Goal: Task Accomplishment & Management: Manage account settings

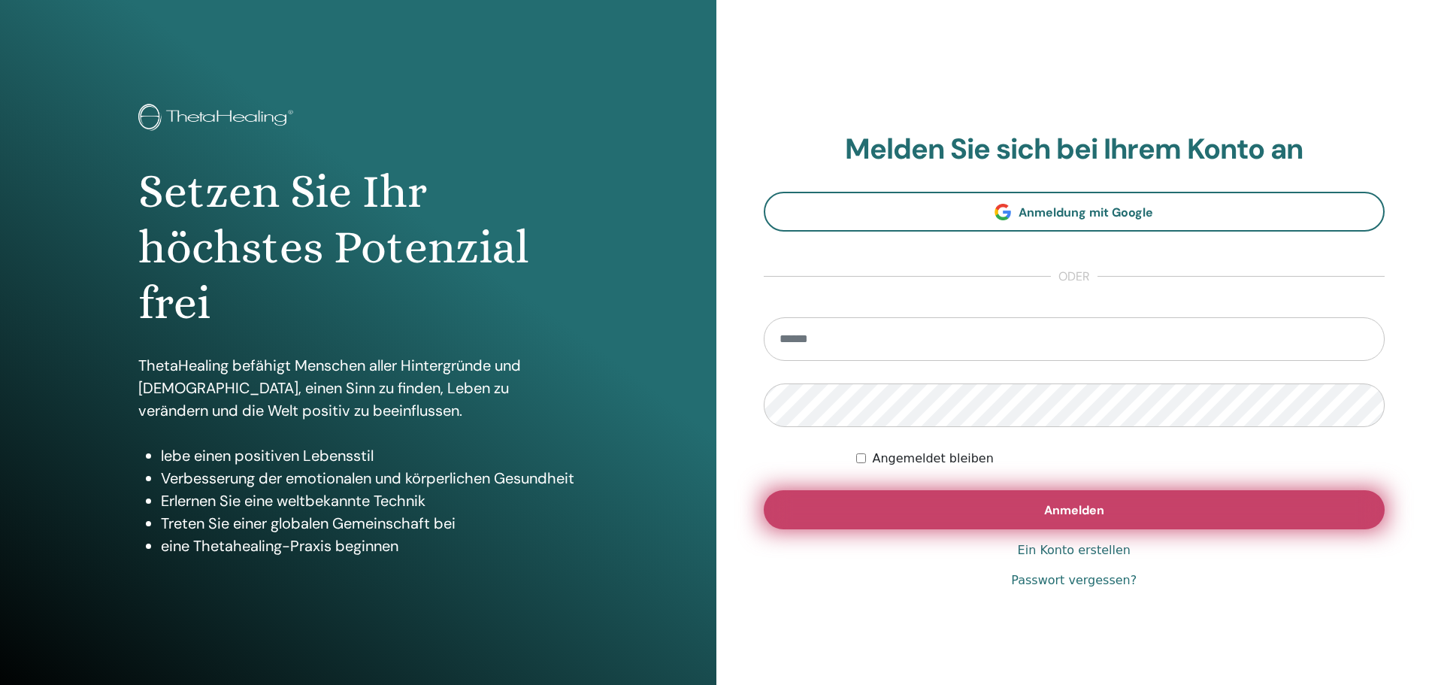
type input "**********"
click at [1003, 511] on button "Anmelden" at bounding box center [1075, 509] width 622 height 39
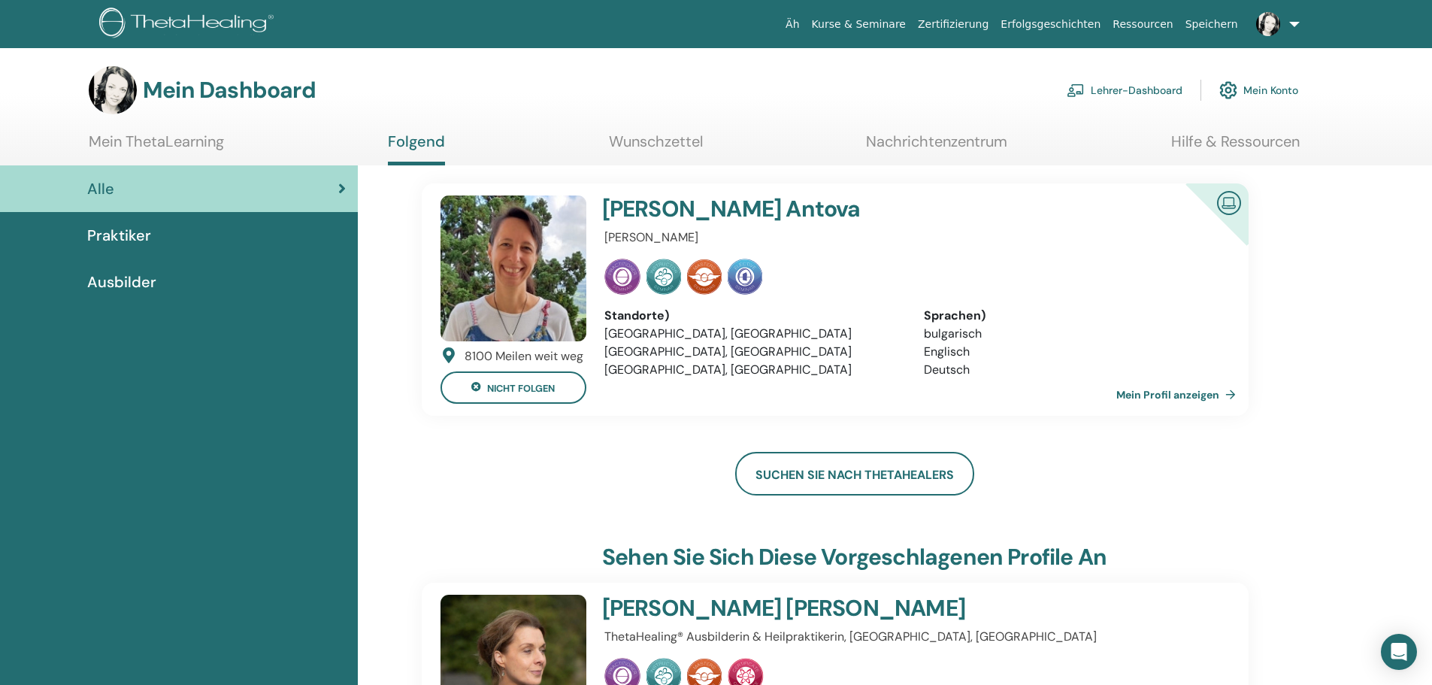
click at [1142, 87] on font "Lehrer-Dashboard" at bounding box center [1136, 91] width 92 height 14
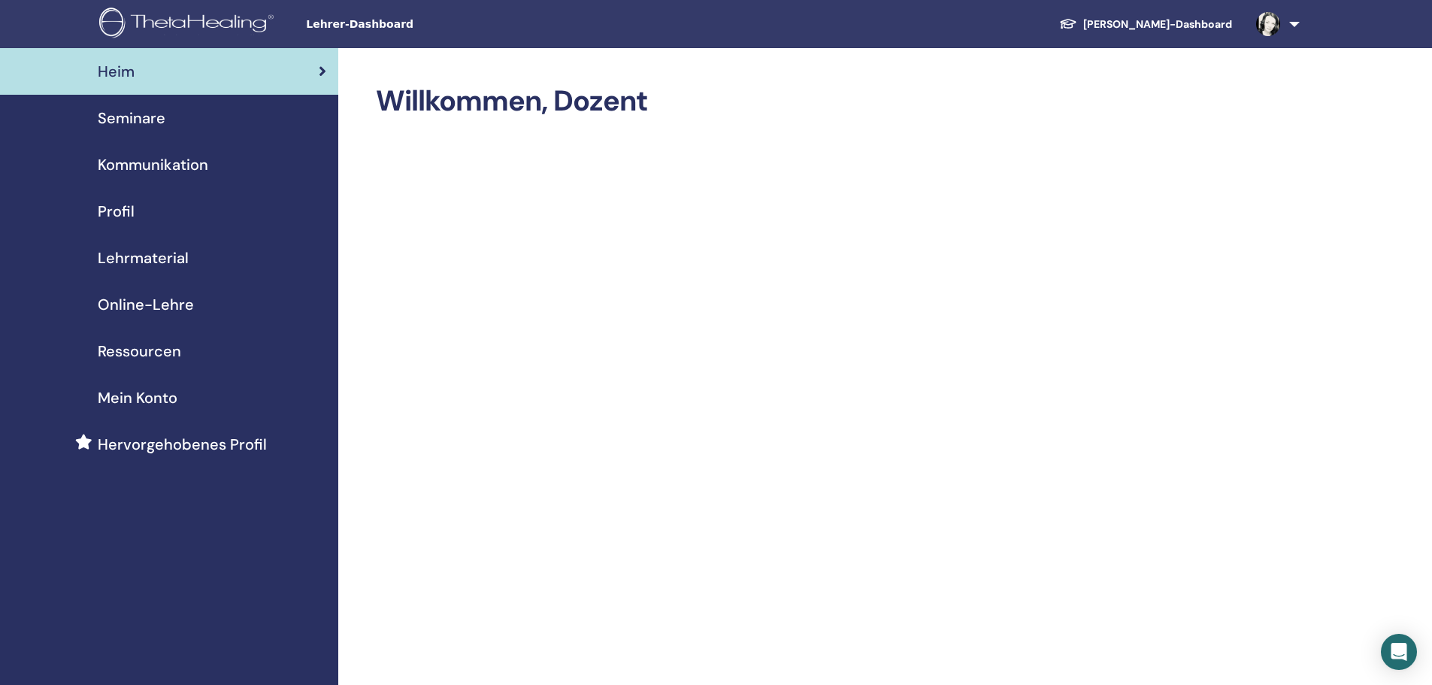
click at [156, 118] on font "Seminare" at bounding box center [132, 118] width 68 height 20
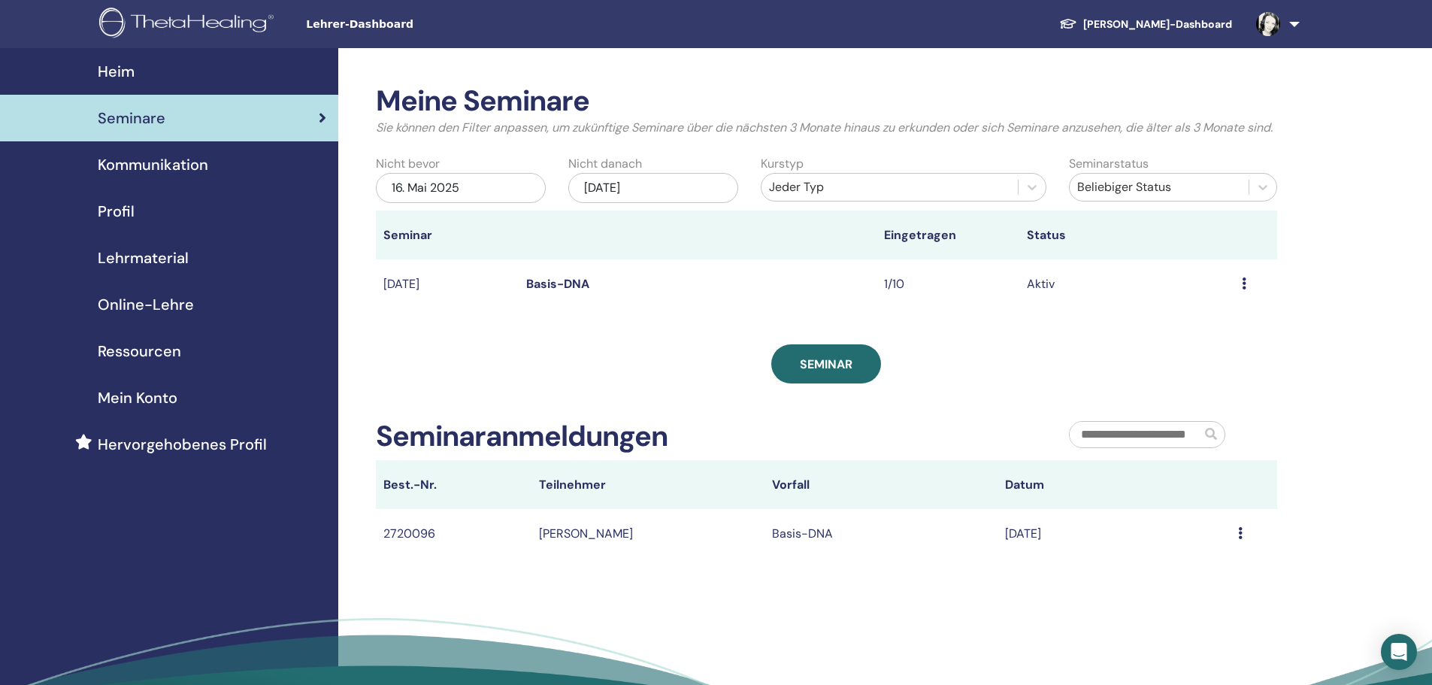
click at [186, 165] on font "Kommunikation" at bounding box center [153, 165] width 110 height 20
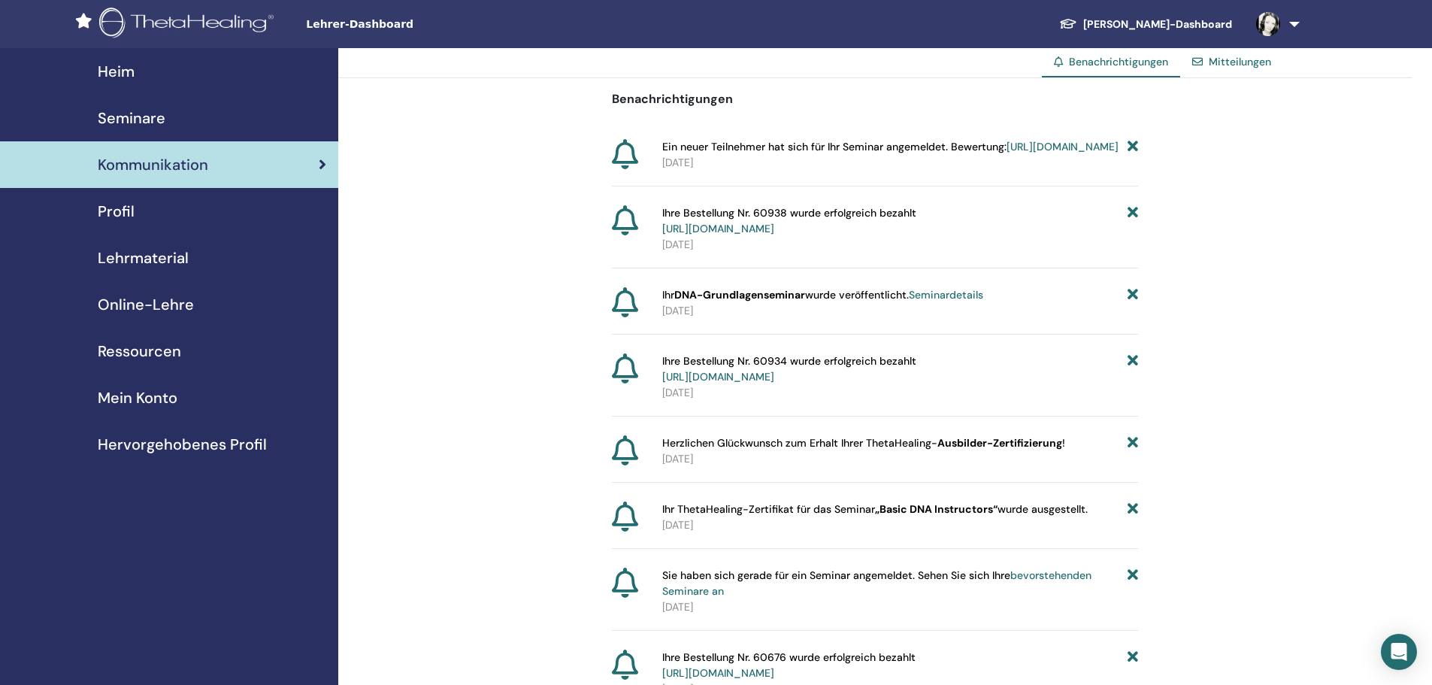
click at [155, 348] on font "Ressourcen" at bounding box center [139, 351] width 83 height 20
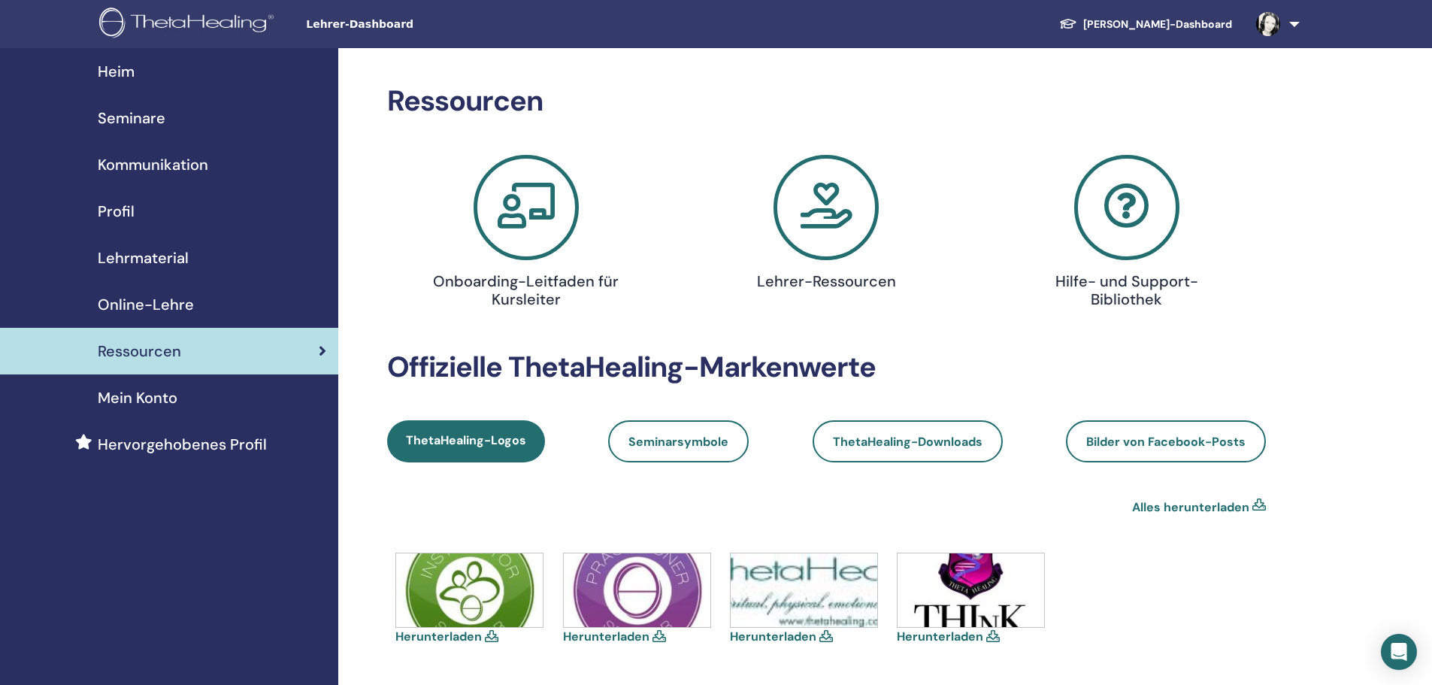
click at [858, 212] on icon at bounding box center [825, 207] width 105 height 105
click at [182, 394] on div "Mein Konto" at bounding box center [169, 397] width 314 height 23
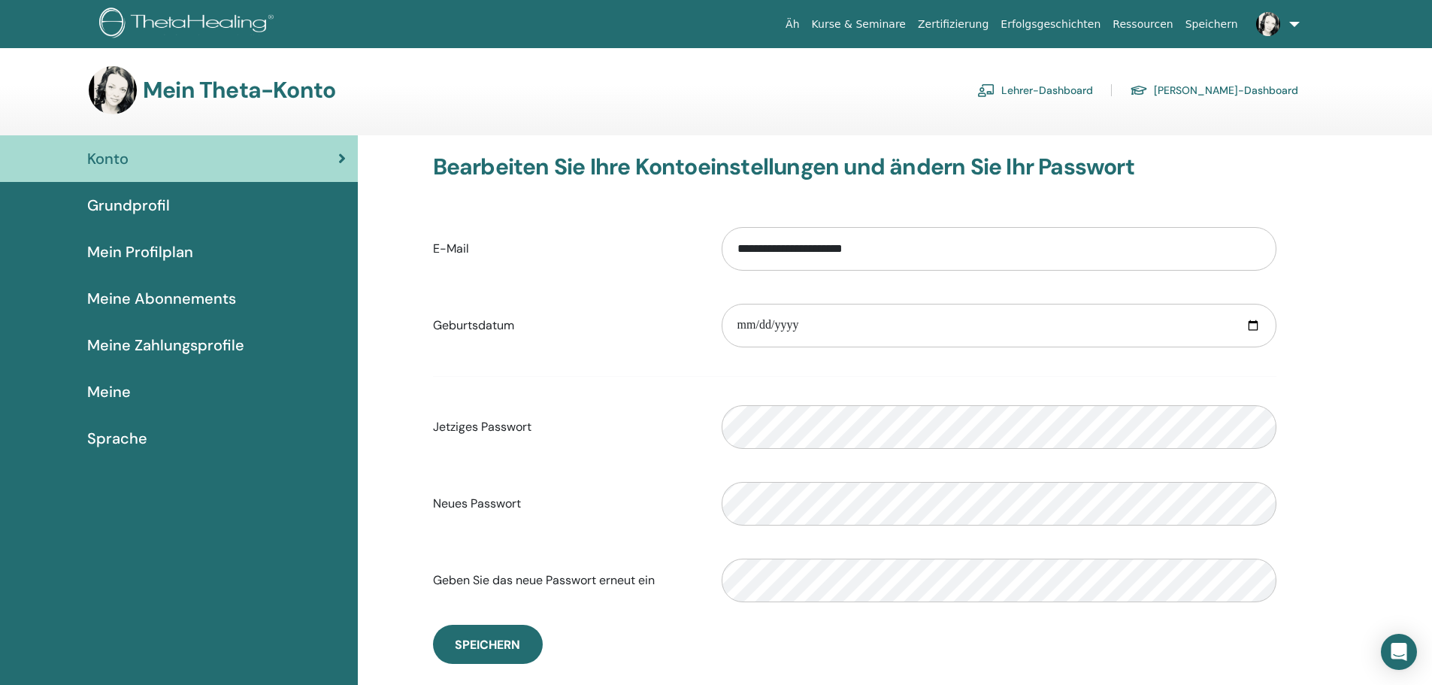
click at [198, 292] on font "Meine Abonnements" at bounding box center [161, 299] width 149 height 20
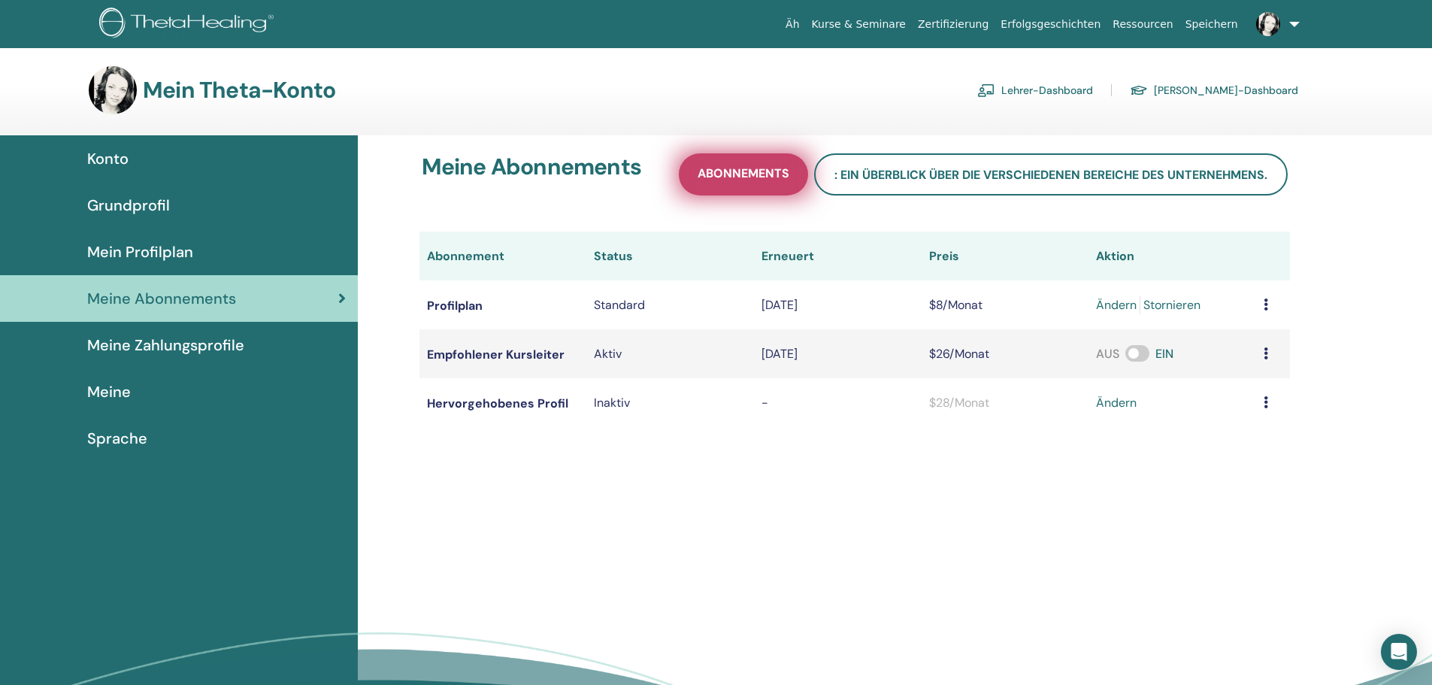
click at [755, 169] on font "Abonnements" at bounding box center [743, 173] width 92 height 16
click at [1267, 403] on icon at bounding box center [1265, 402] width 5 height 12
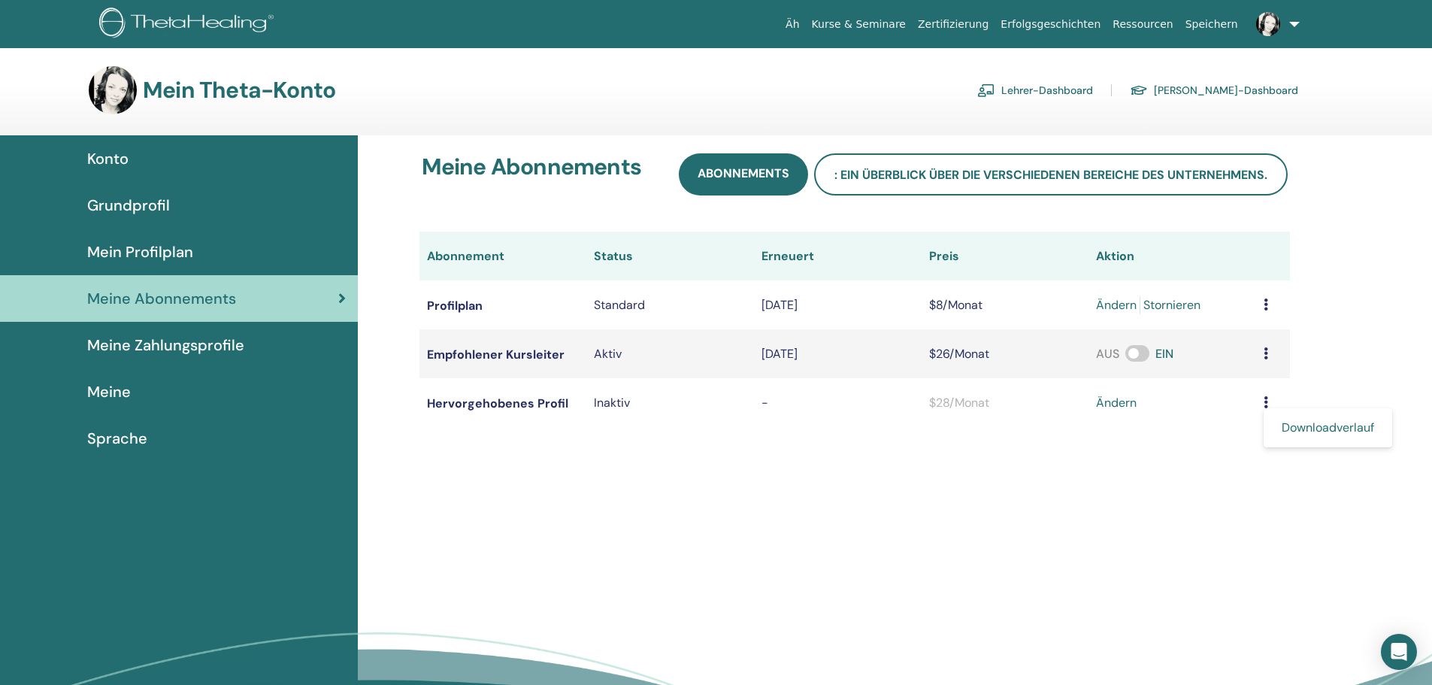
click at [1116, 401] on font "ändern" at bounding box center [1116, 403] width 41 height 16
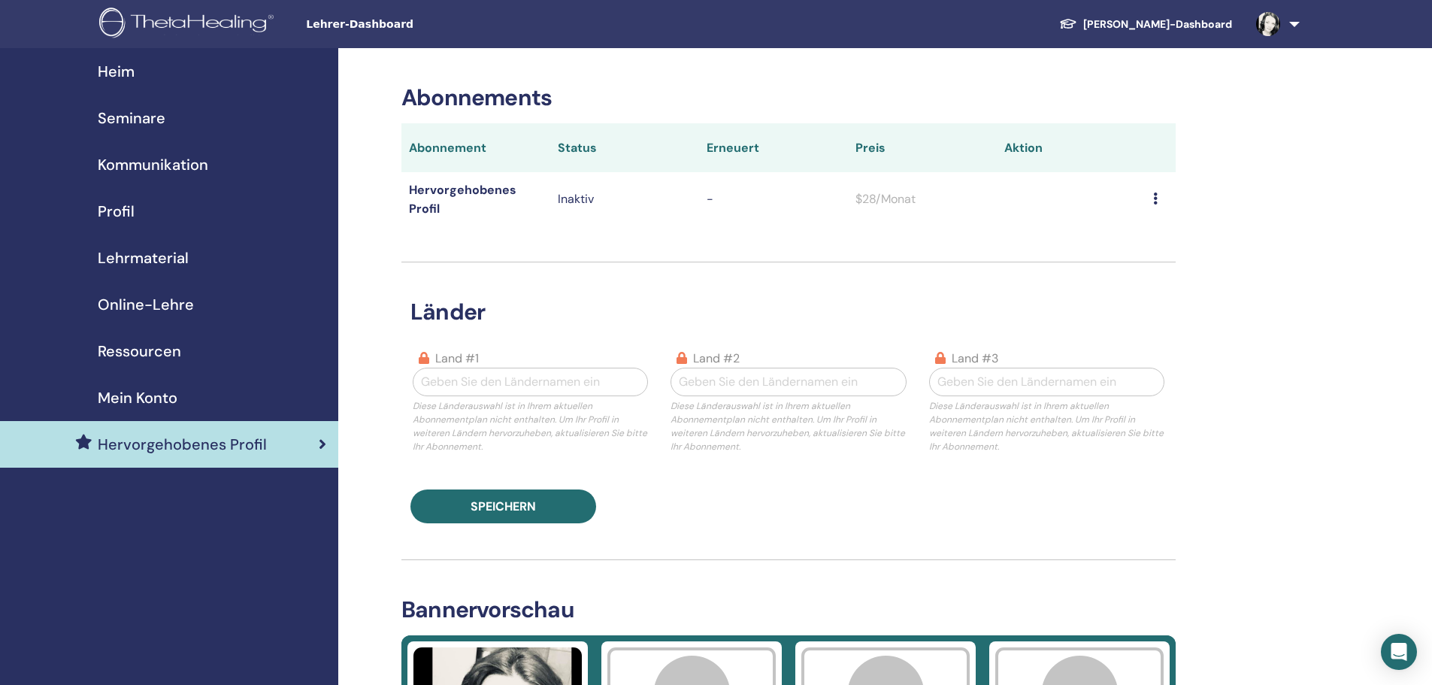
click at [518, 386] on div at bounding box center [530, 381] width 219 height 21
type input "**********"
click at [740, 372] on div at bounding box center [788, 381] width 219 height 21
type input "*"
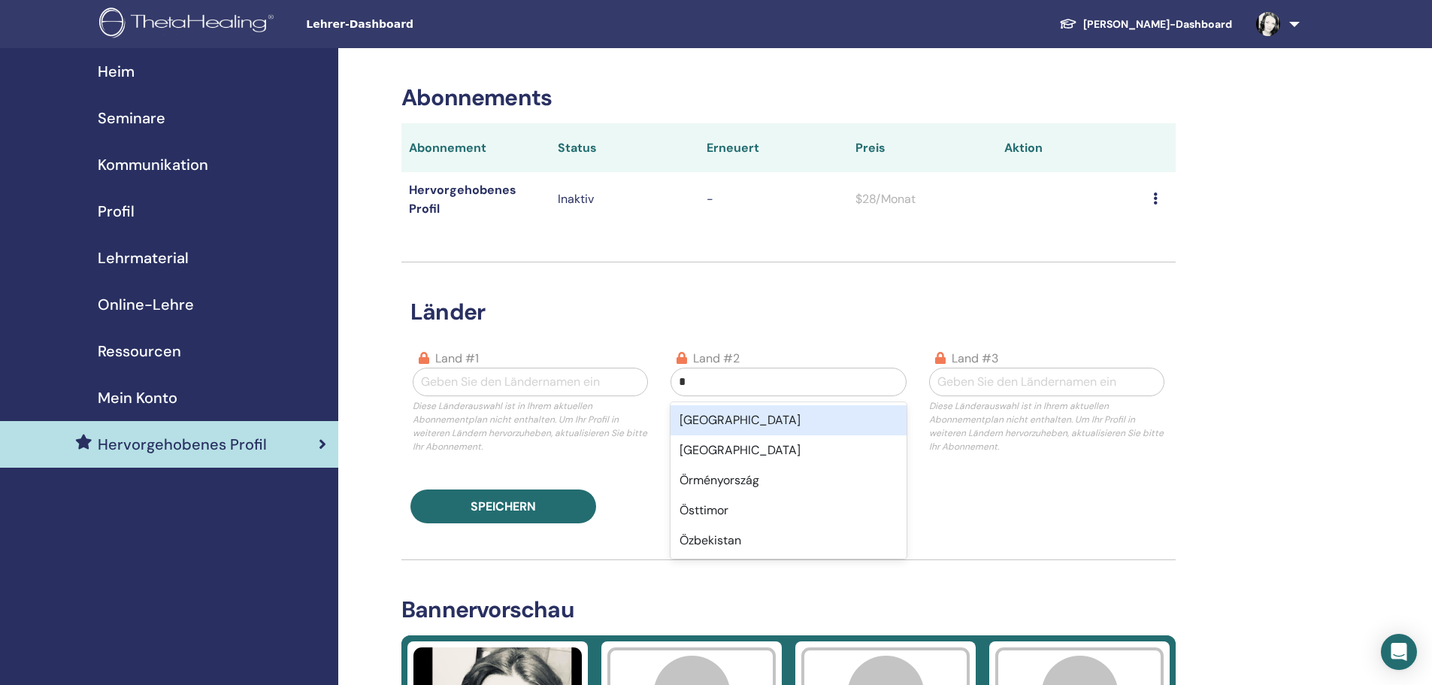
click at [751, 424] on div "Österreich" at bounding box center [787, 420] width 235 height 30
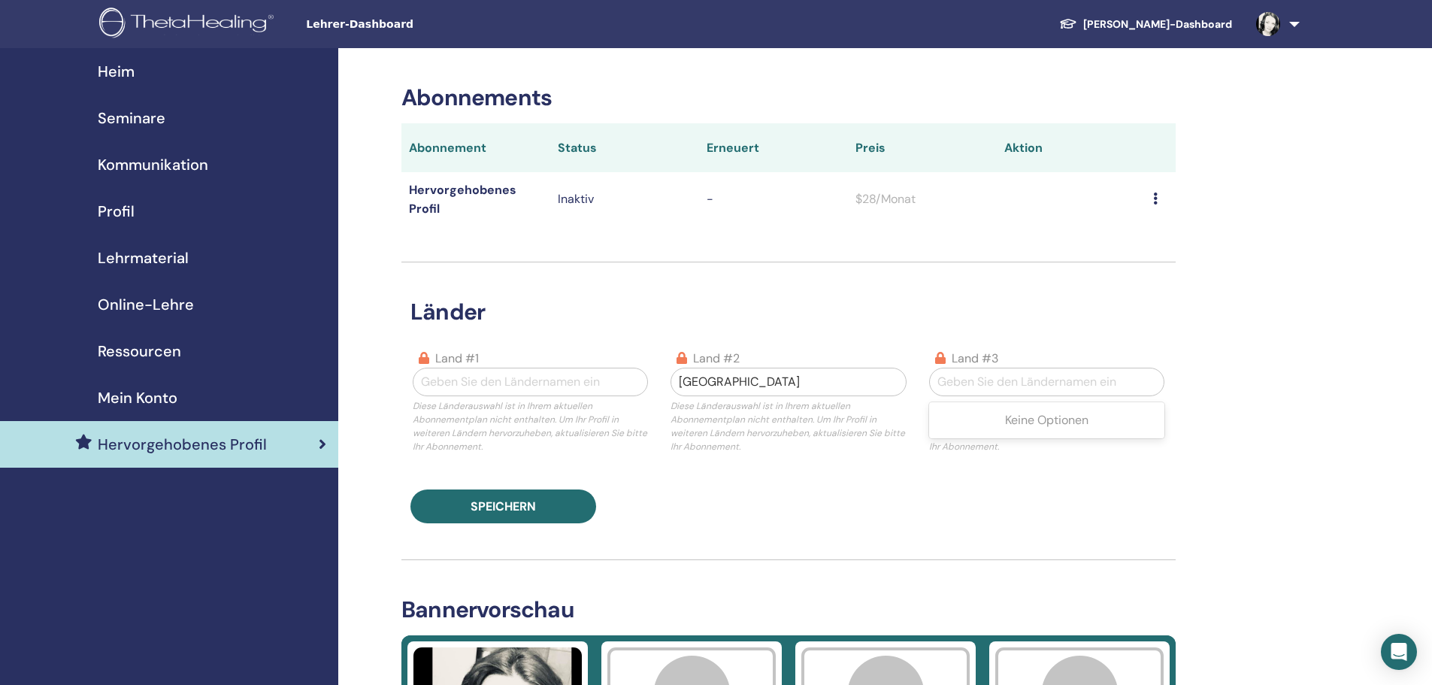
click at [1110, 382] on div at bounding box center [1046, 381] width 219 height 21
click at [597, 374] on div at bounding box center [530, 381] width 219 height 21
type input "**********"
click at [997, 386] on div at bounding box center [1046, 381] width 219 height 21
type input "******"
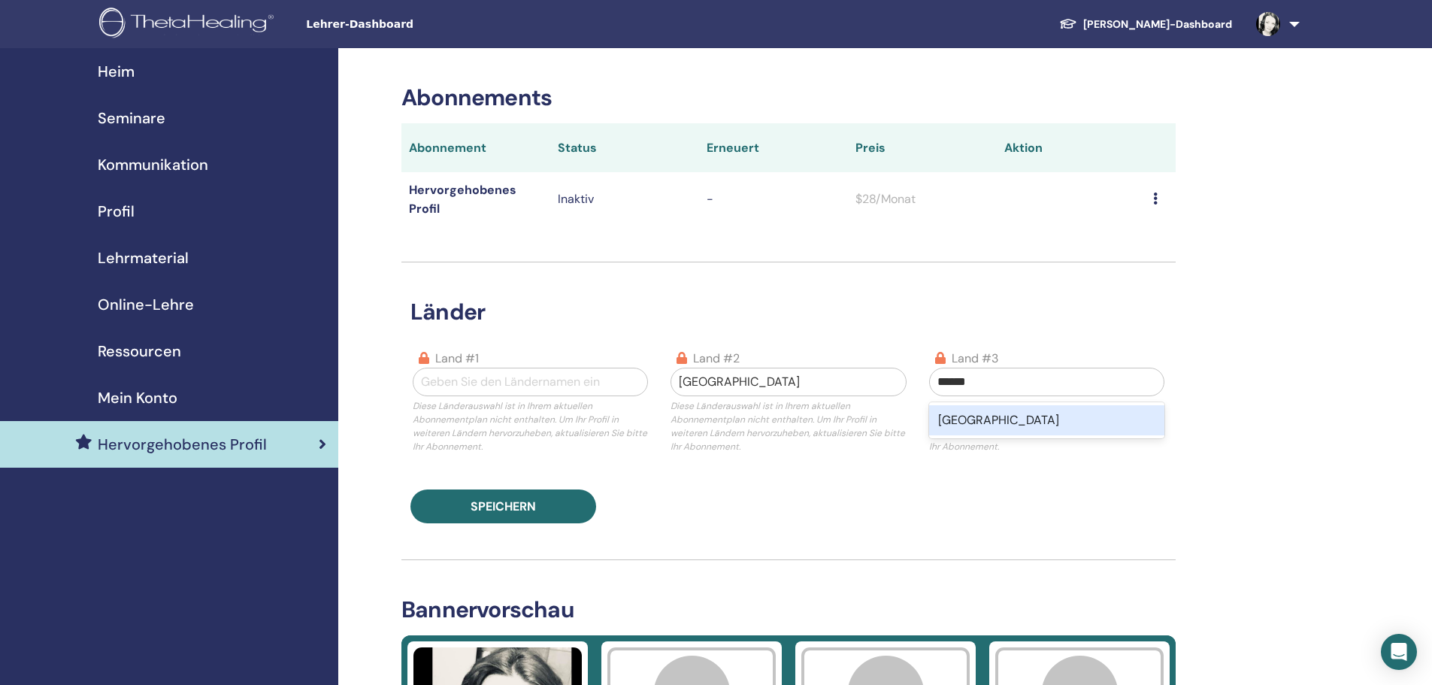
click at [1050, 417] on div "Schweiz" at bounding box center [1046, 420] width 235 height 30
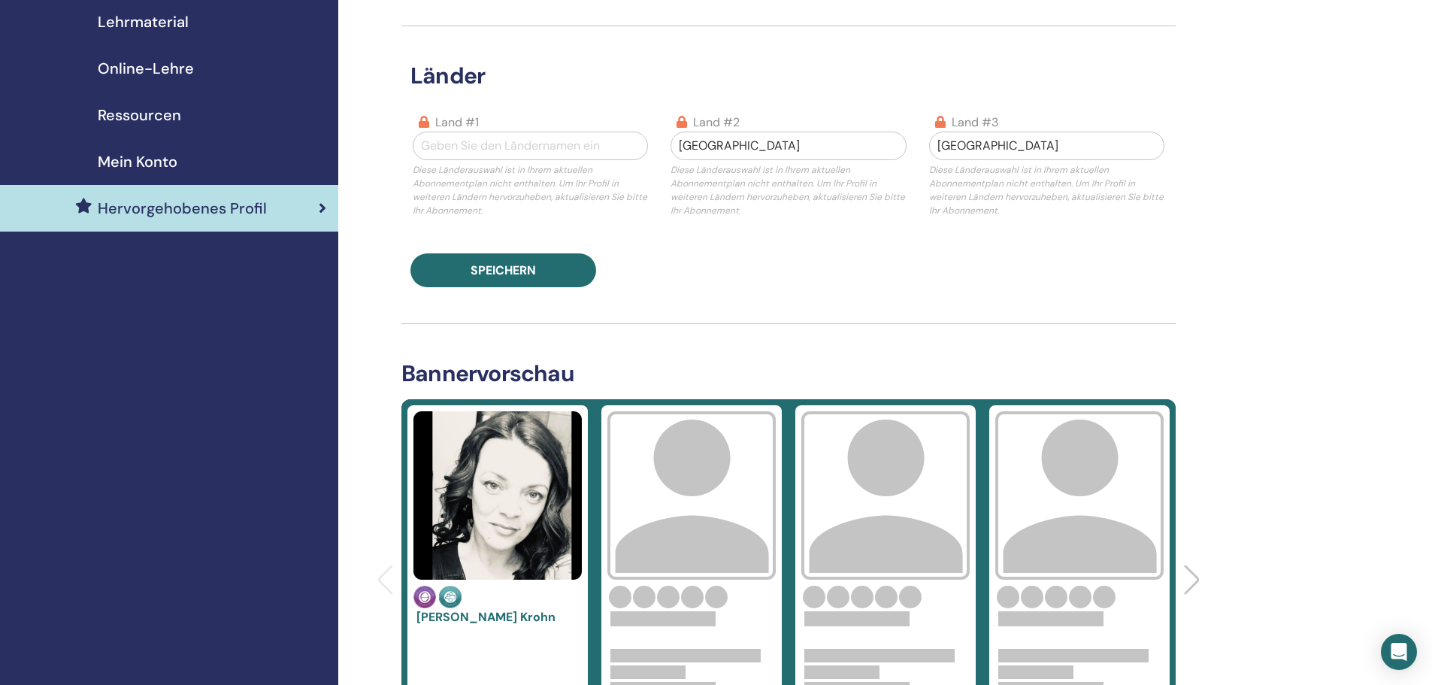
scroll to position [150, 0]
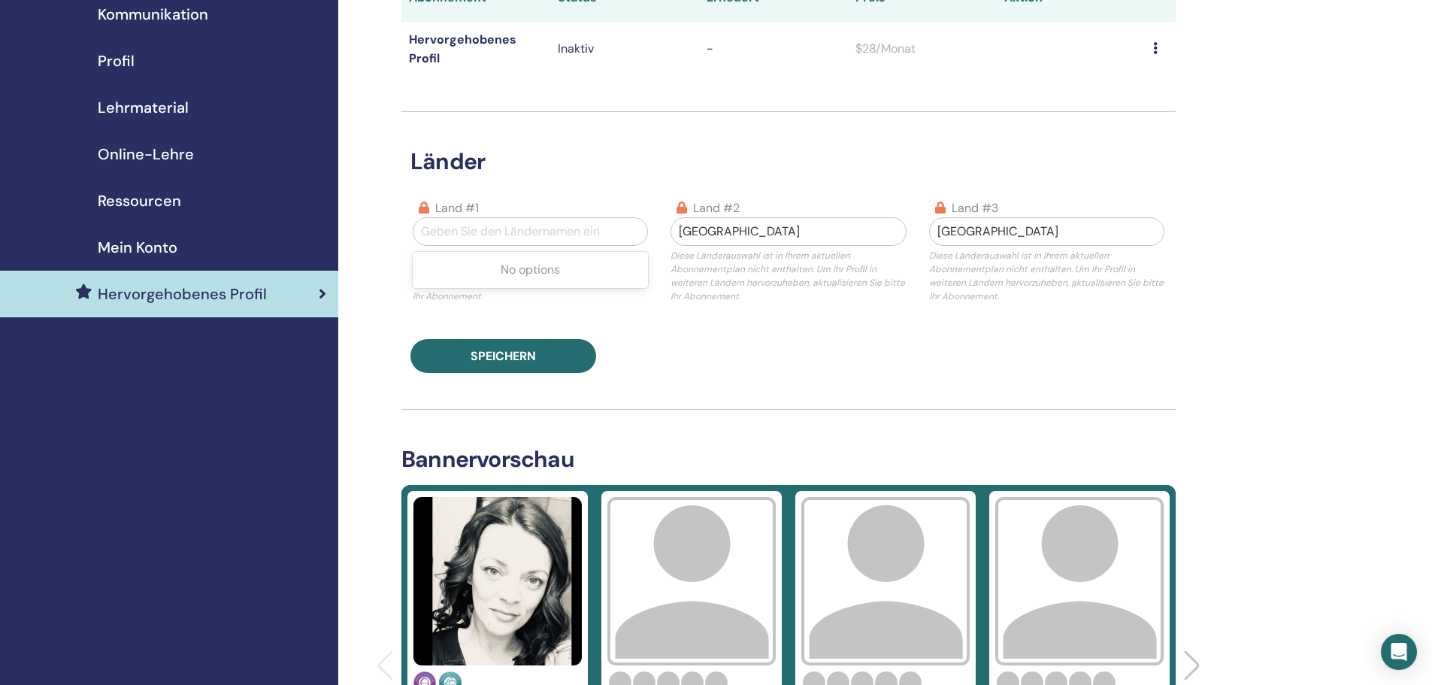
click at [589, 235] on div at bounding box center [530, 231] width 219 height 21
type input "**********"
click at [1078, 402] on div "Abonnements Abonnement Status Erneuert Preis Aktion Hervorgehobenes Profil Inak…" at bounding box center [788, 650] width 774 height 1433
click at [1016, 237] on div at bounding box center [1046, 231] width 219 height 21
click at [1012, 233] on div at bounding box center [1046, 231] width 219 height 21
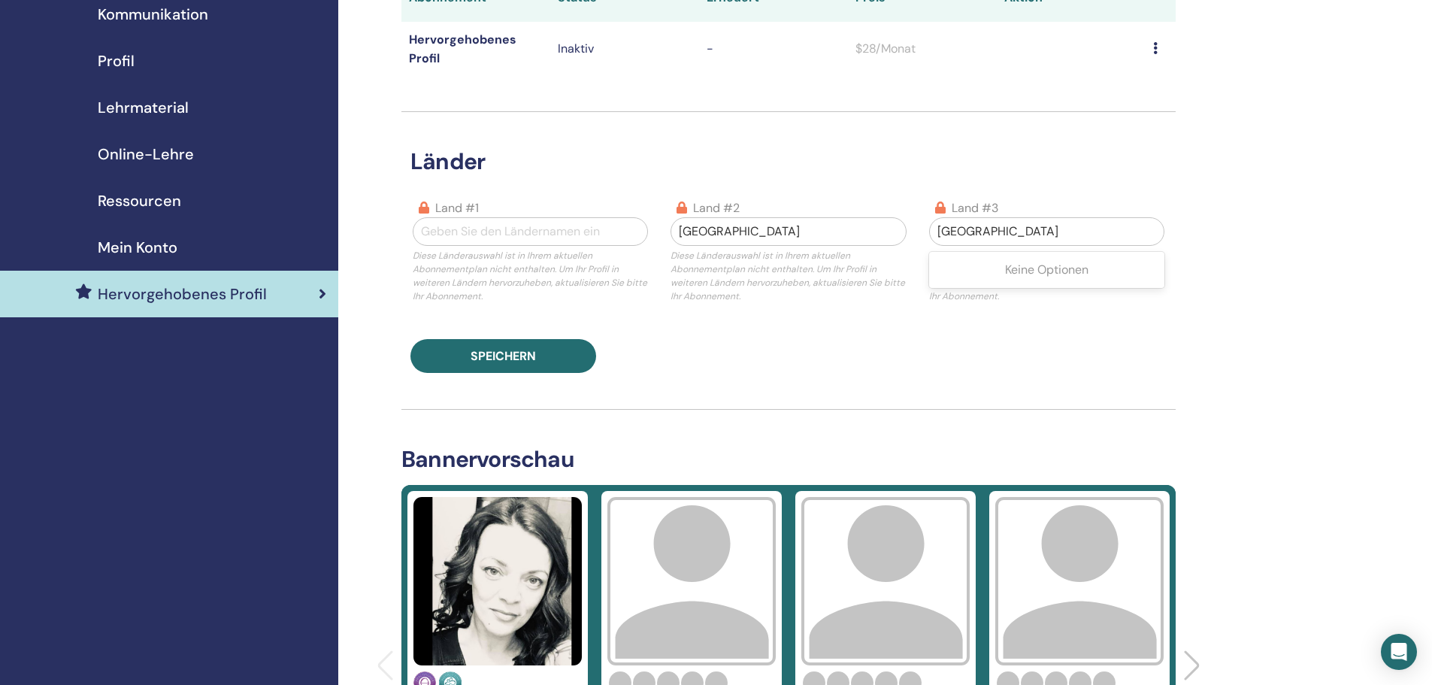
drag, startPoint x: 1012, startPoint y: 231, endPoint x: 926, endPoint y: 220, distance: 87.2
click at [926, 220] on div "Land #3 Use Up and Down to choose options, press Enter to select the currently …" at bounding box center [1047, 251] width 258 height 104
click at [957, 227] on div at bounding box center [1046, 231] width 219 height 21
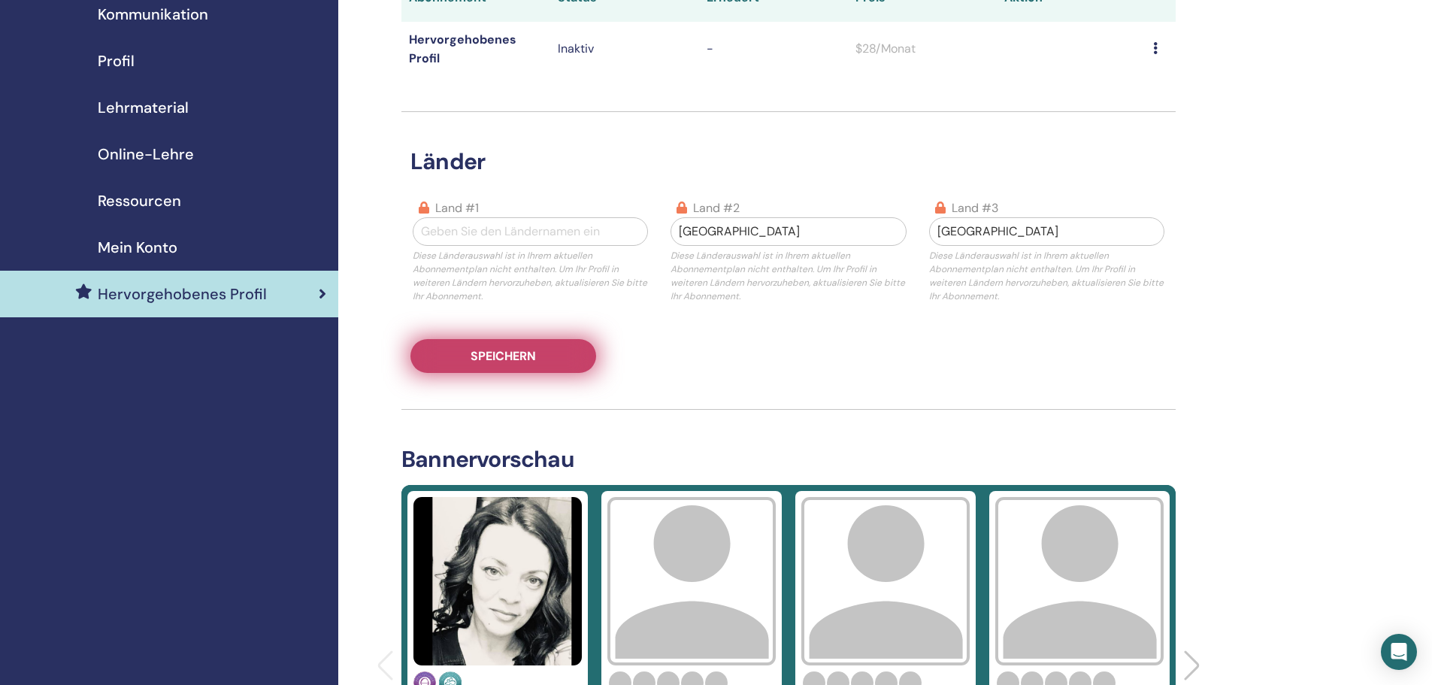
click at [559, 359] on button "Speichern" at bounding box center [503, 356] width 186 height 34
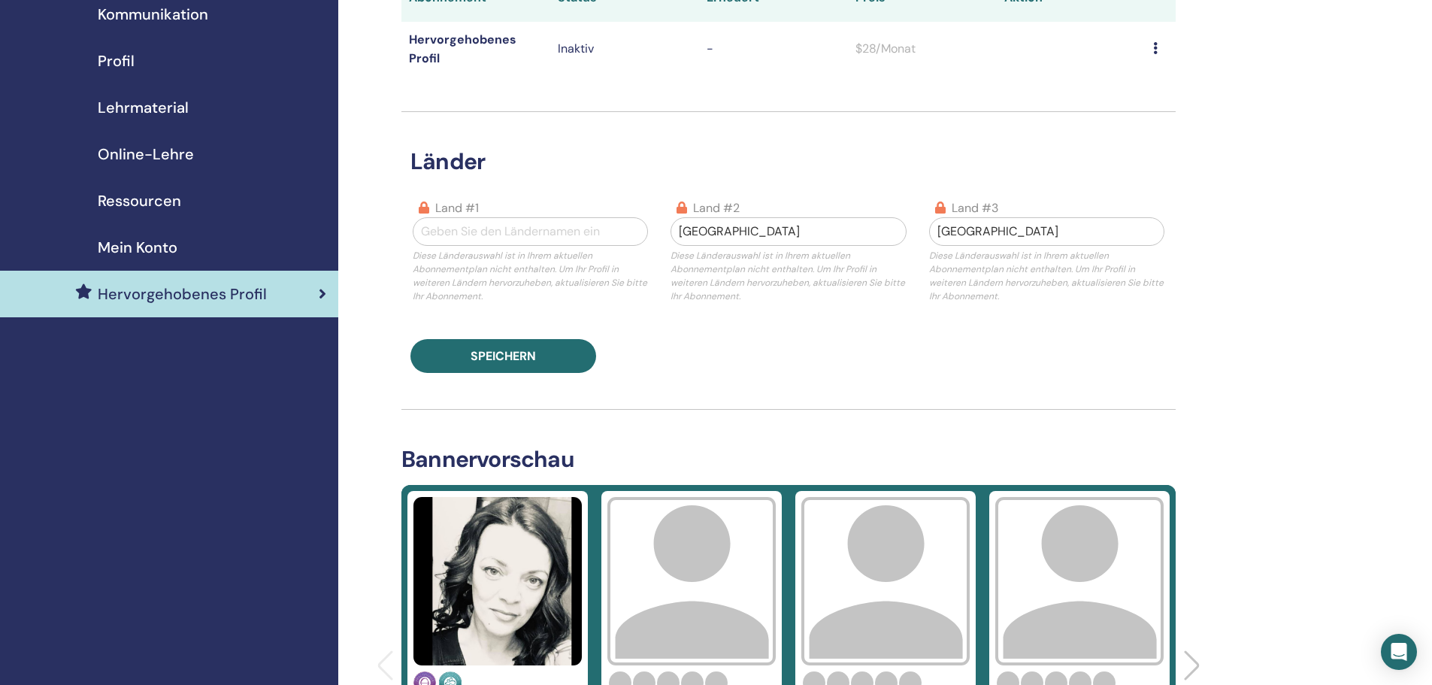
click at [532, 243] on div "Geben Sie den Ländernamen ein" at bounding box center [530, 231] width 234 height 27
type input "**********"
click at [474, 274] on font "Österreich" at bounding box center [482, 270] width 121 height 16
click at [719, 234] on div at bounding box center [788, 231] width 219 height 21
type input "******"
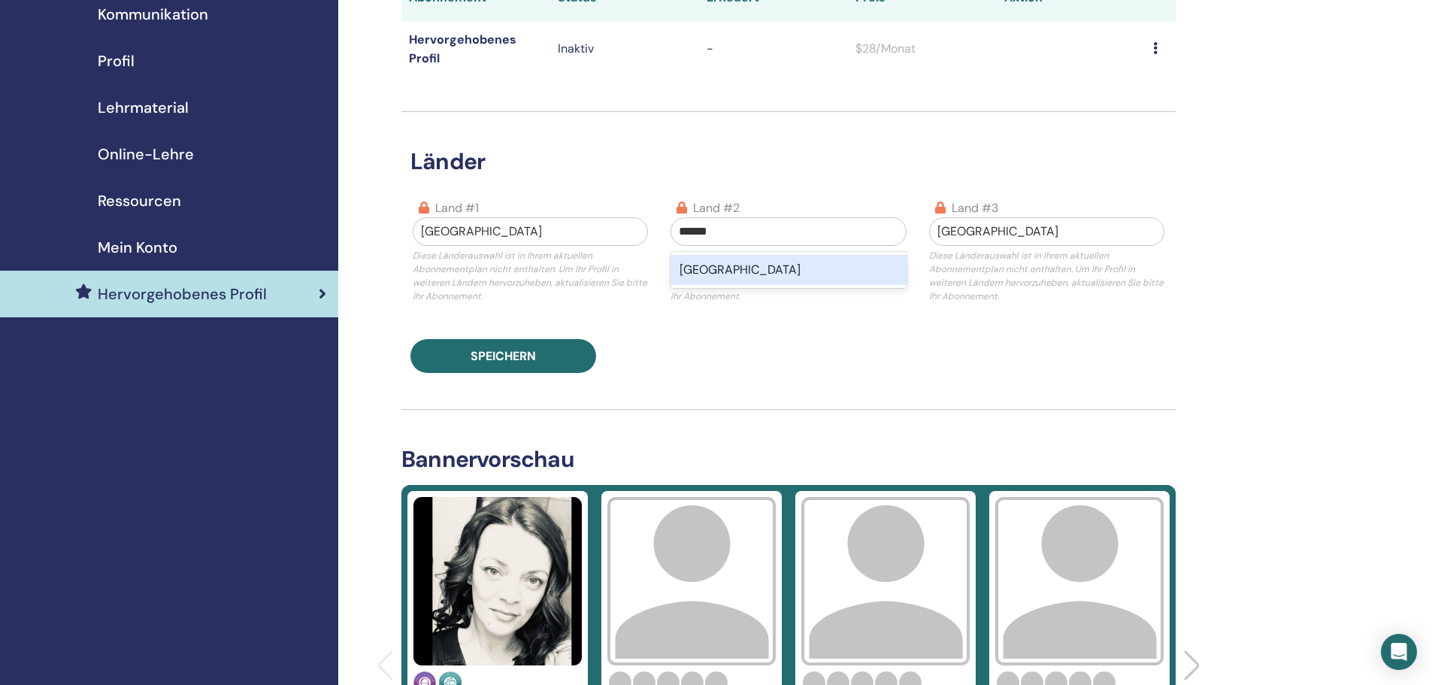
click at [812, 268] on div "Schweiz" at bounding box center [787, 270] width 235 height 30
click at [1005, 228] on div at bounding box center [1046, 231] width 219 height 21
click at [1057, 272] on font "Keine Optionen" at bounding box center [1046, 270] width 83 height 16
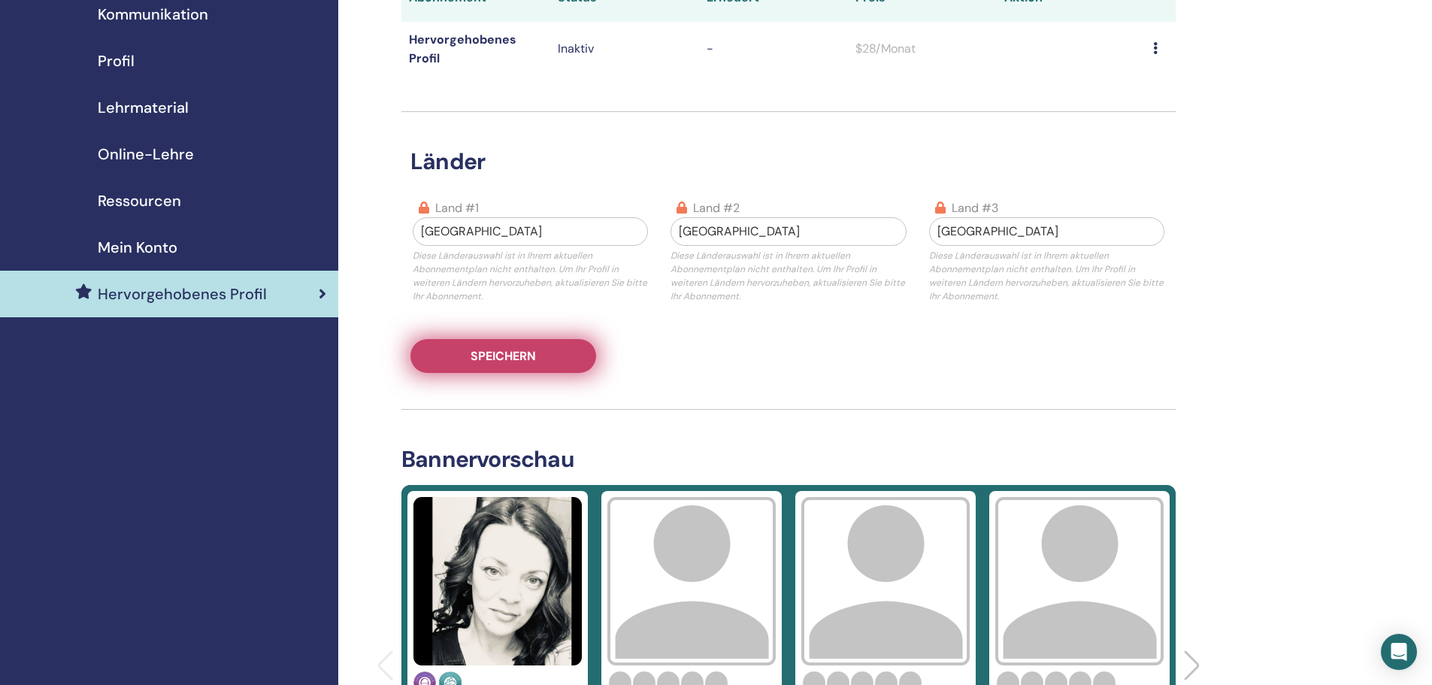
click at [544, 367] on button "Speichern" at bounding box center [503, 356] width 186 height 34
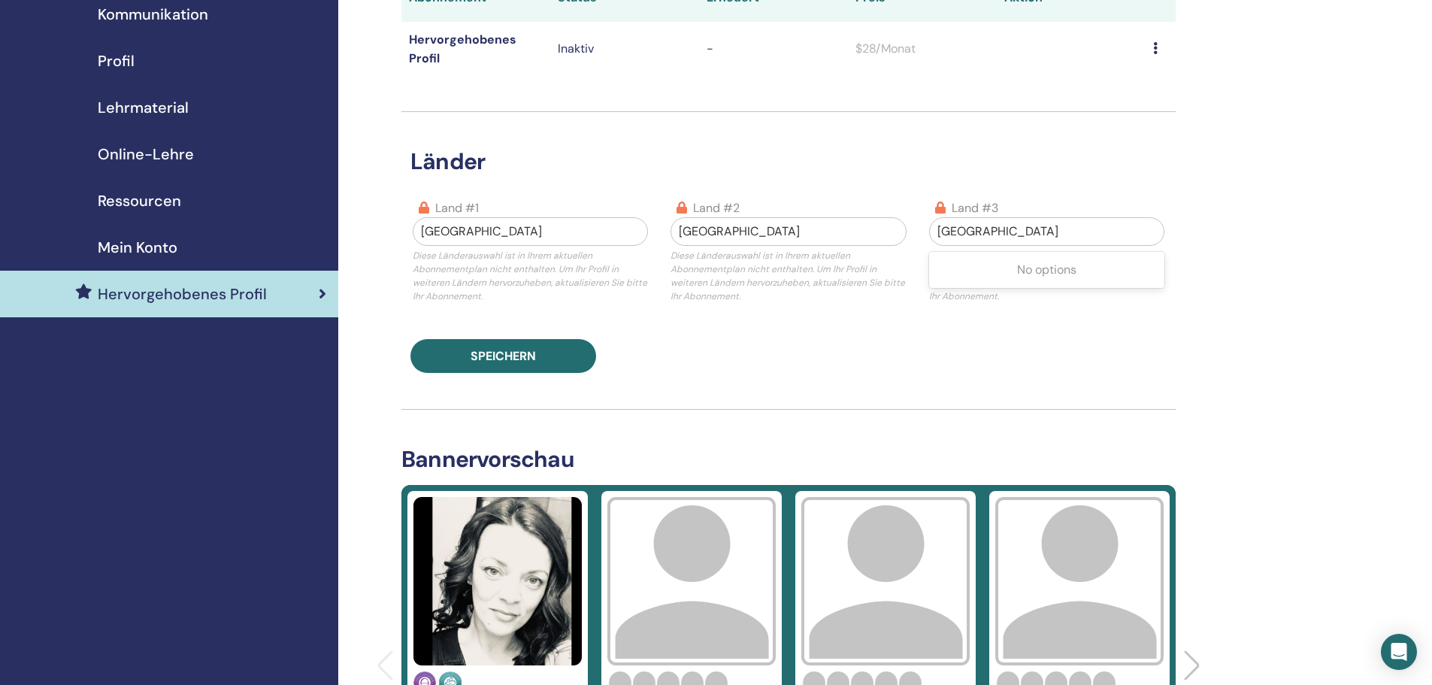
click at [1007, 225] on div at bounding box center [1046, 231] width 219 height 21
click at [985, 229] on div at bounding box center [1046, 231] width 219 height 21
click at [962, 229] on div at bounding box center [1046, 231] width 219 height 21
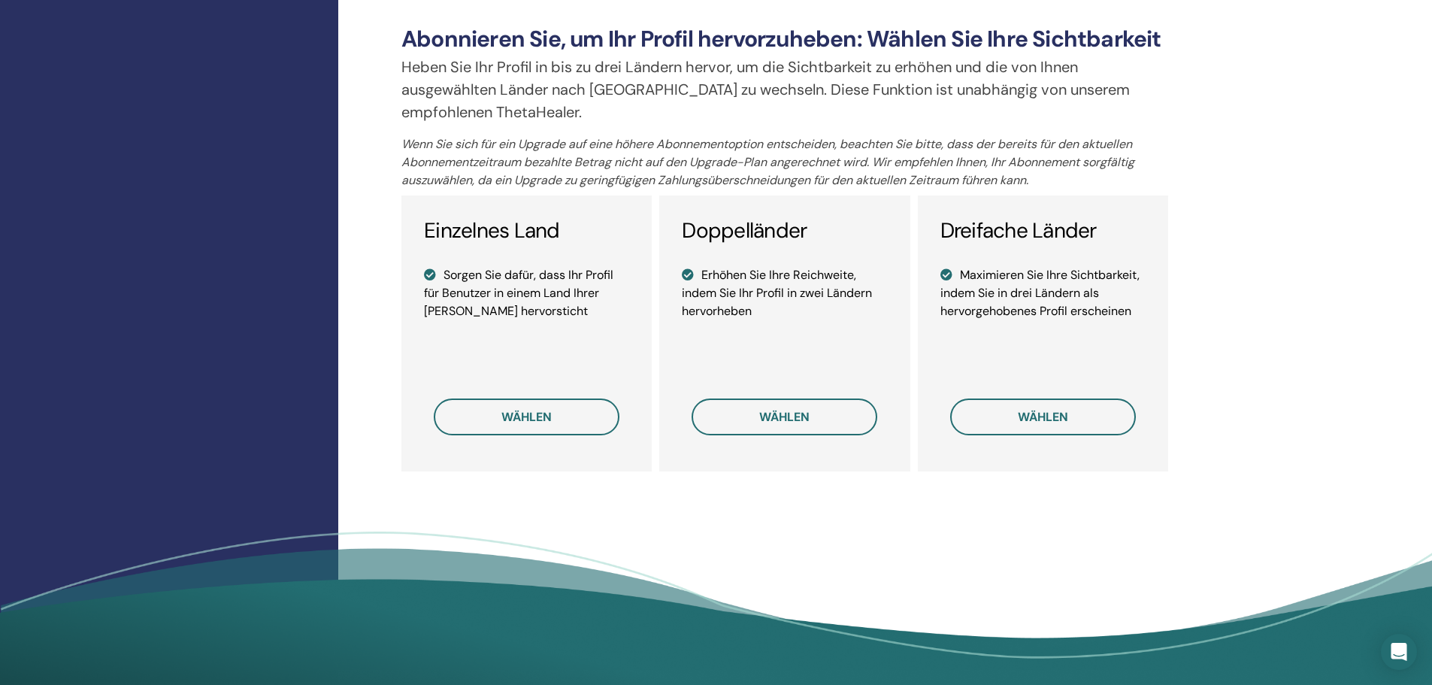
scroll to position [1052, 0]
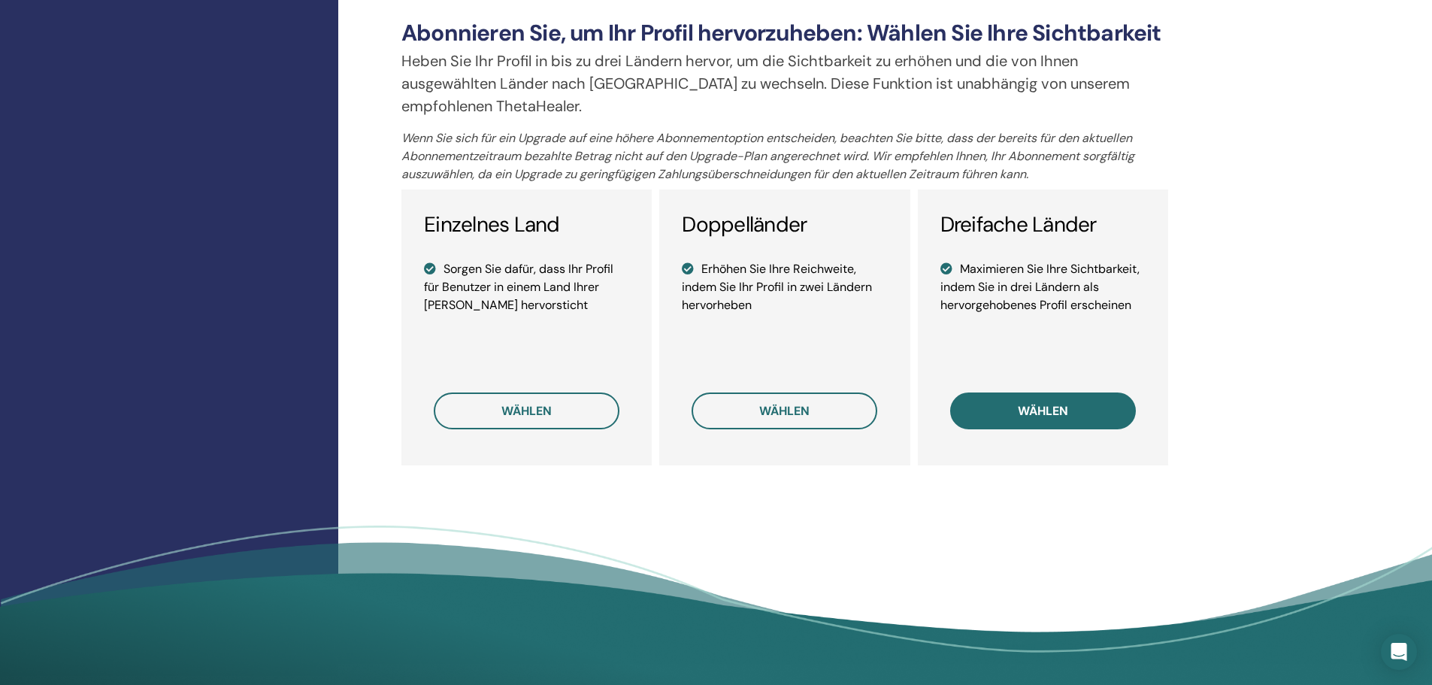
click at [1069, 414] on button "wählen" at bounding box center [1043, 410] width 186 height 37
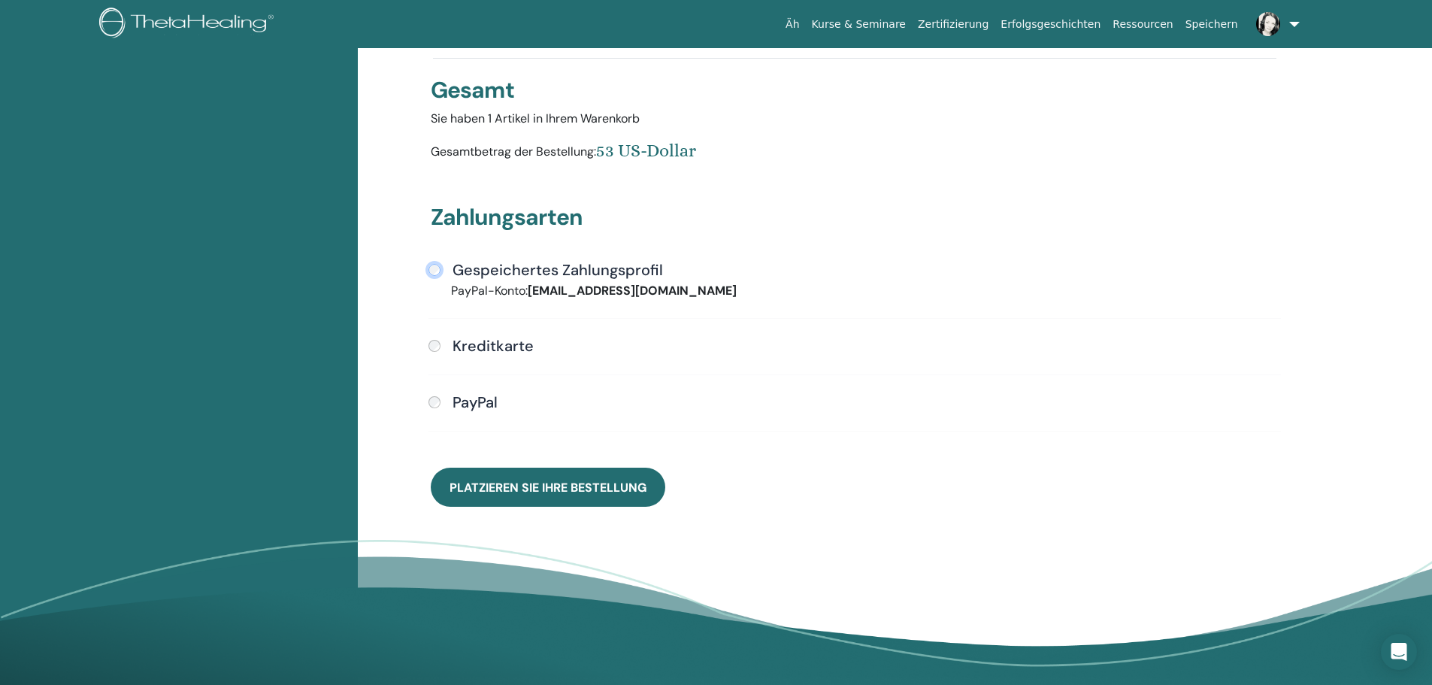
scroll to position [259, 0]
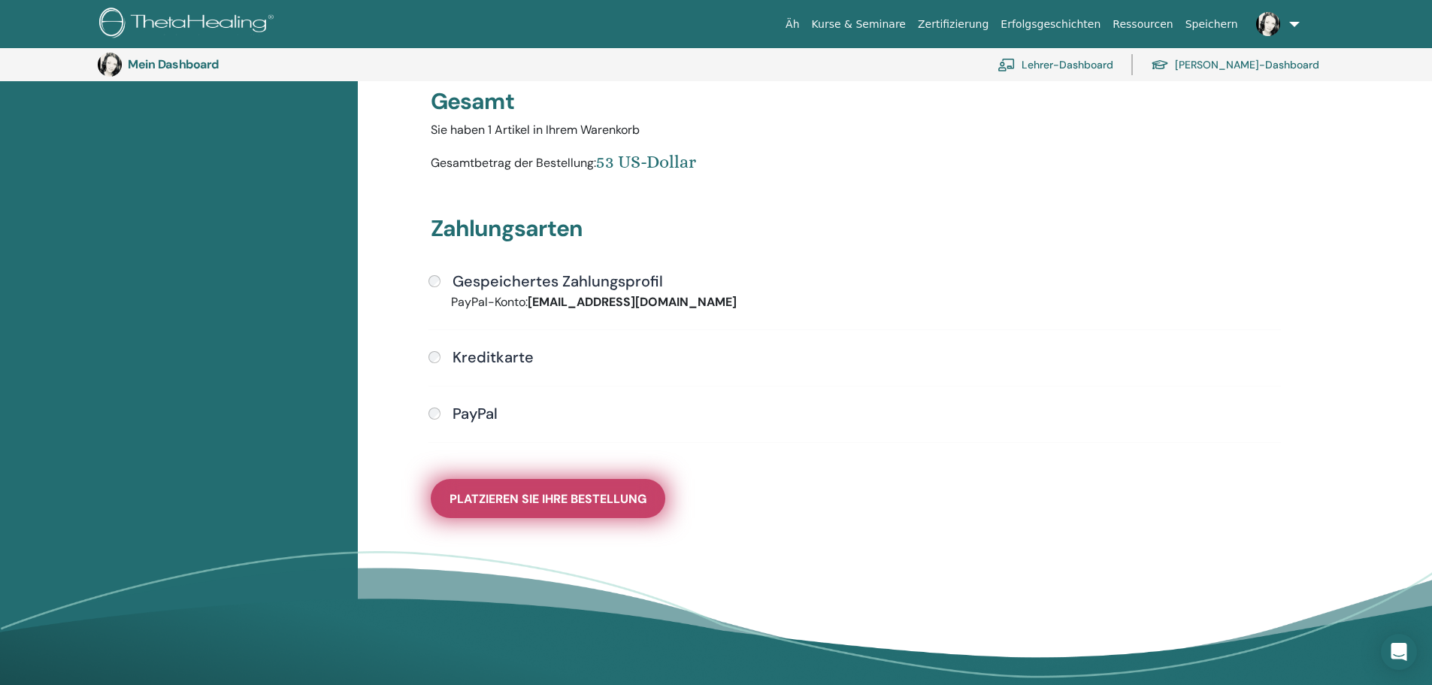
click at [588, 505] on font "Platzieren Sie Ihre Bestellung" at bounding box center [547, 499] width 197 height 16
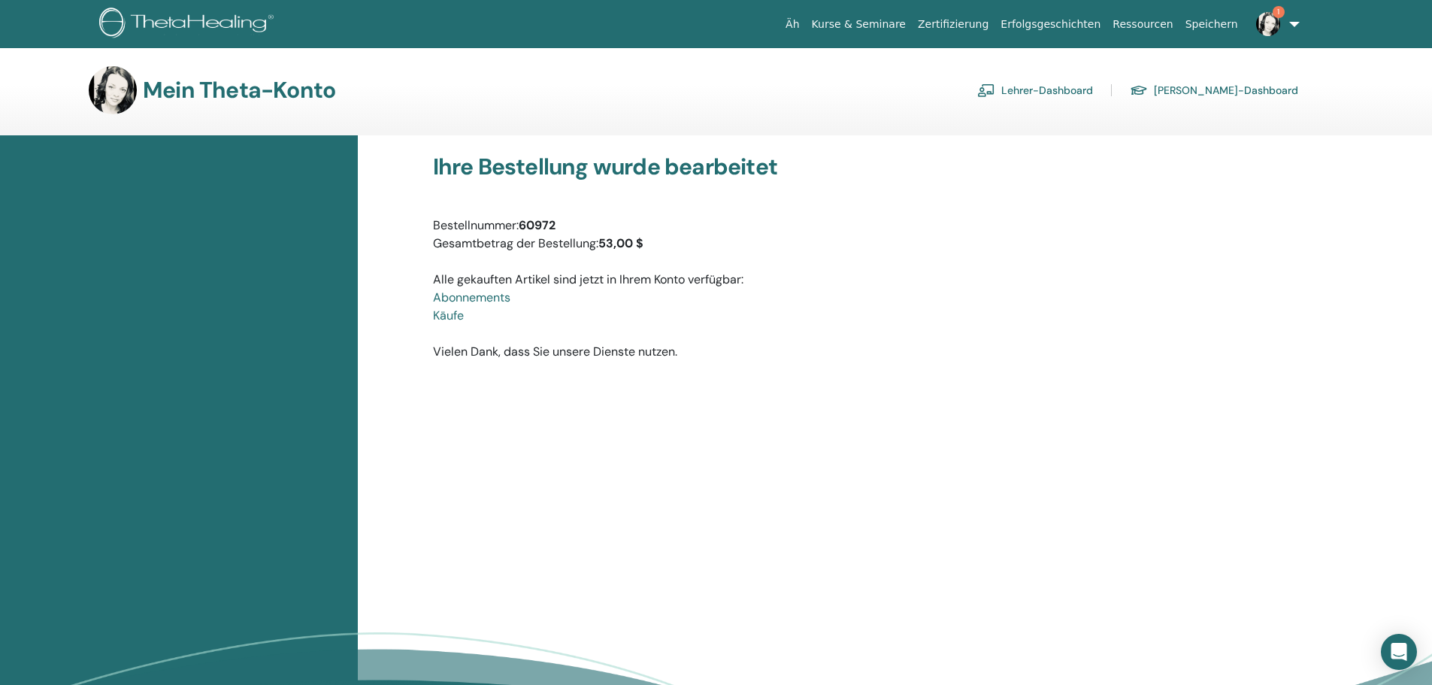
click at [1069, 89] on font "Lehrer-Dashboard" at bounding box center [1047, 91] width 92 height 14
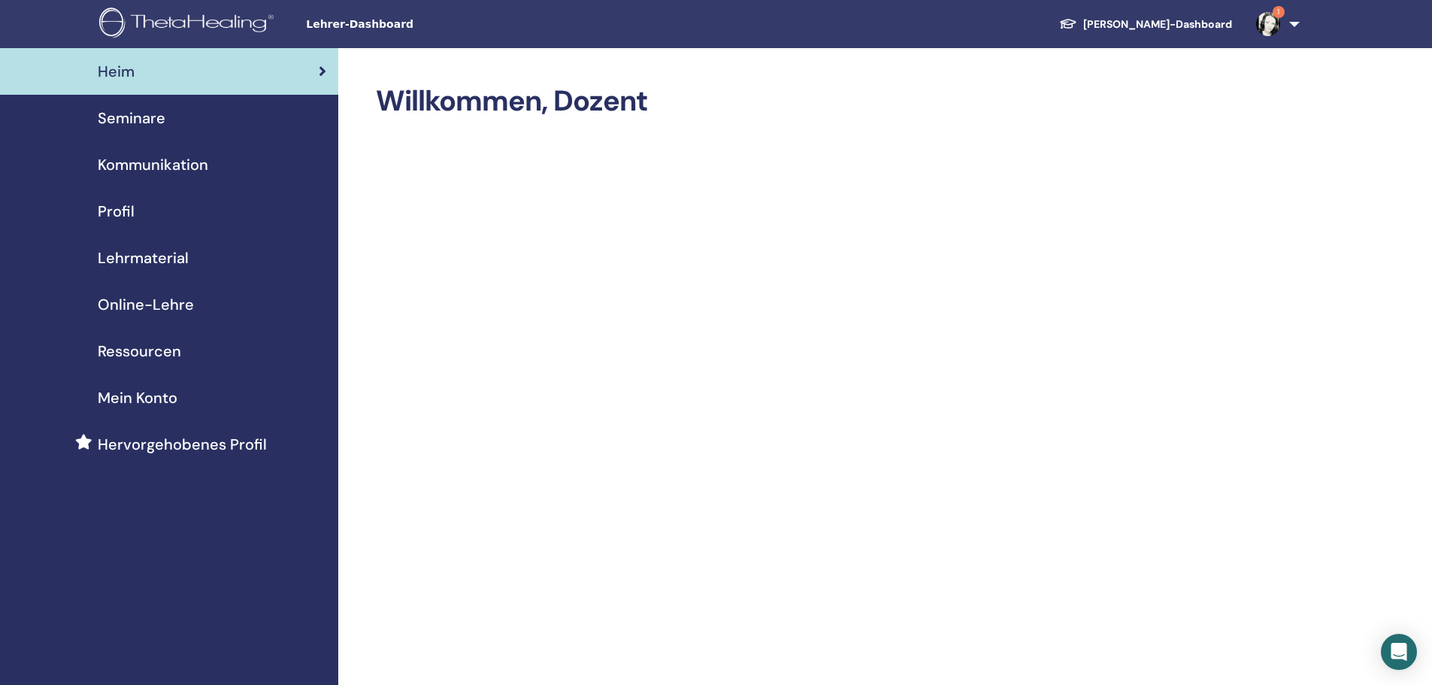
click at [175, 256] on font "Lehrmaterial" at bounding box center [143, 258] width 91 height 20
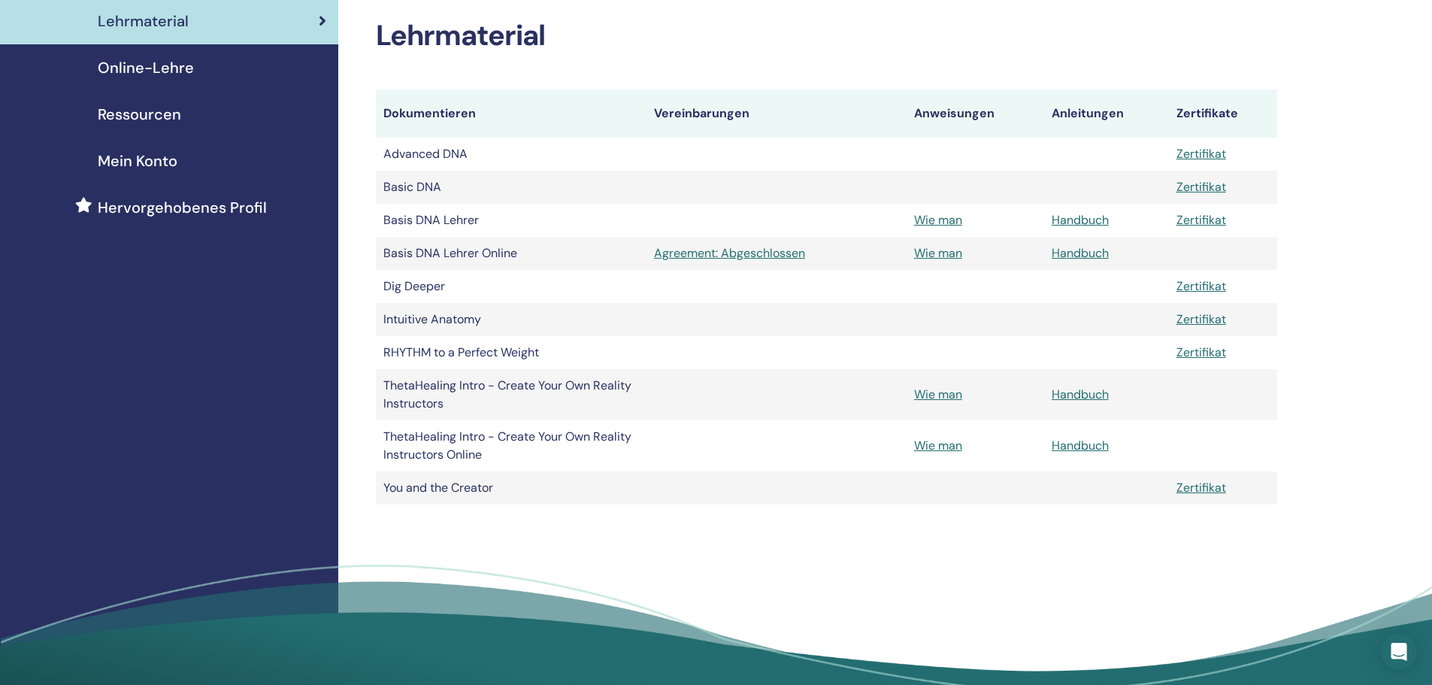
scroll to position [225, 0]
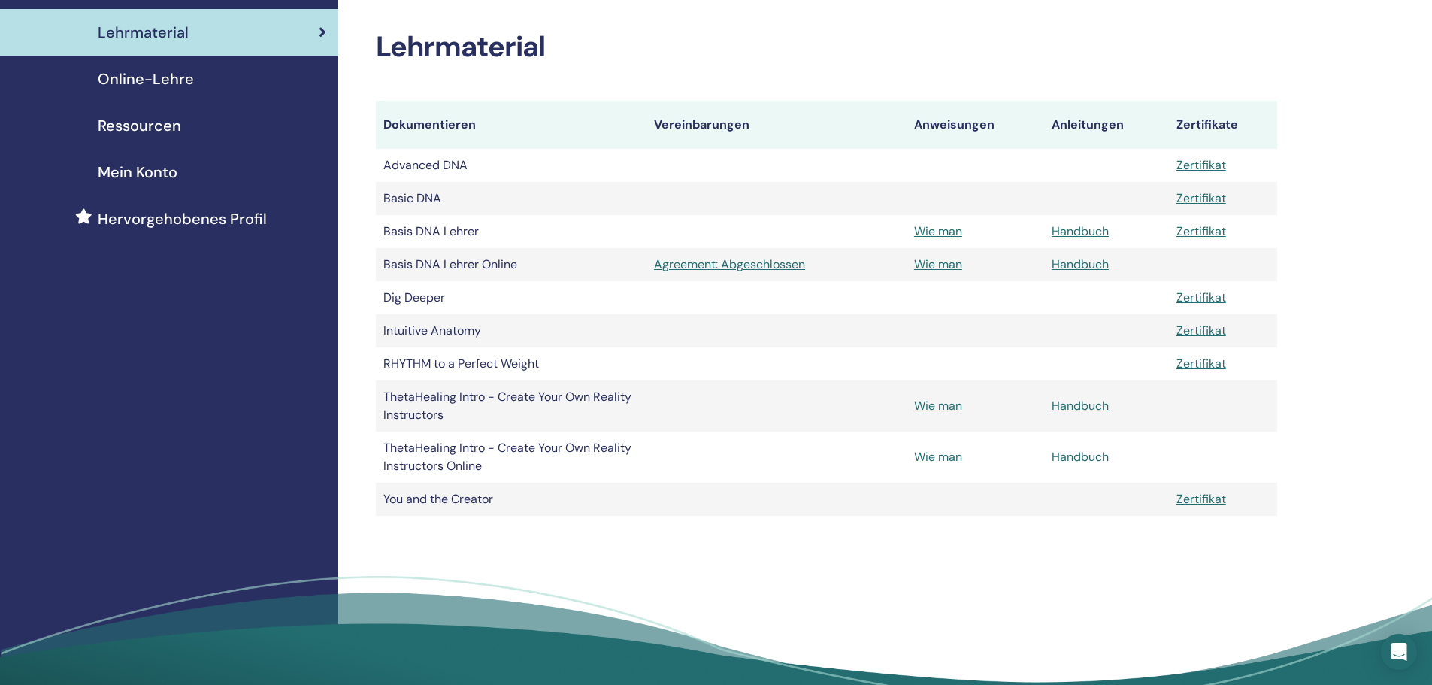
click at [1077, 457] on link "Handbuch" at bounding box center [1079, 457] width 57 height 16
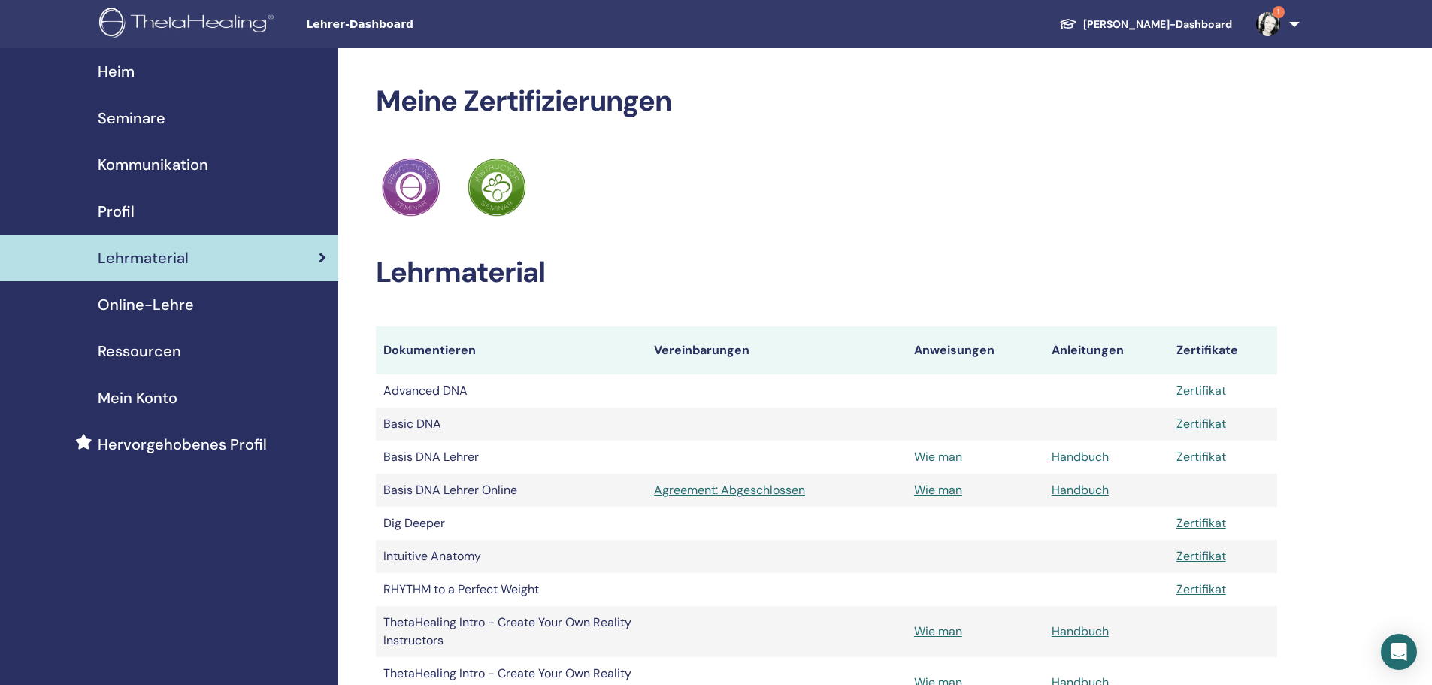
scroll to position [225, 0]
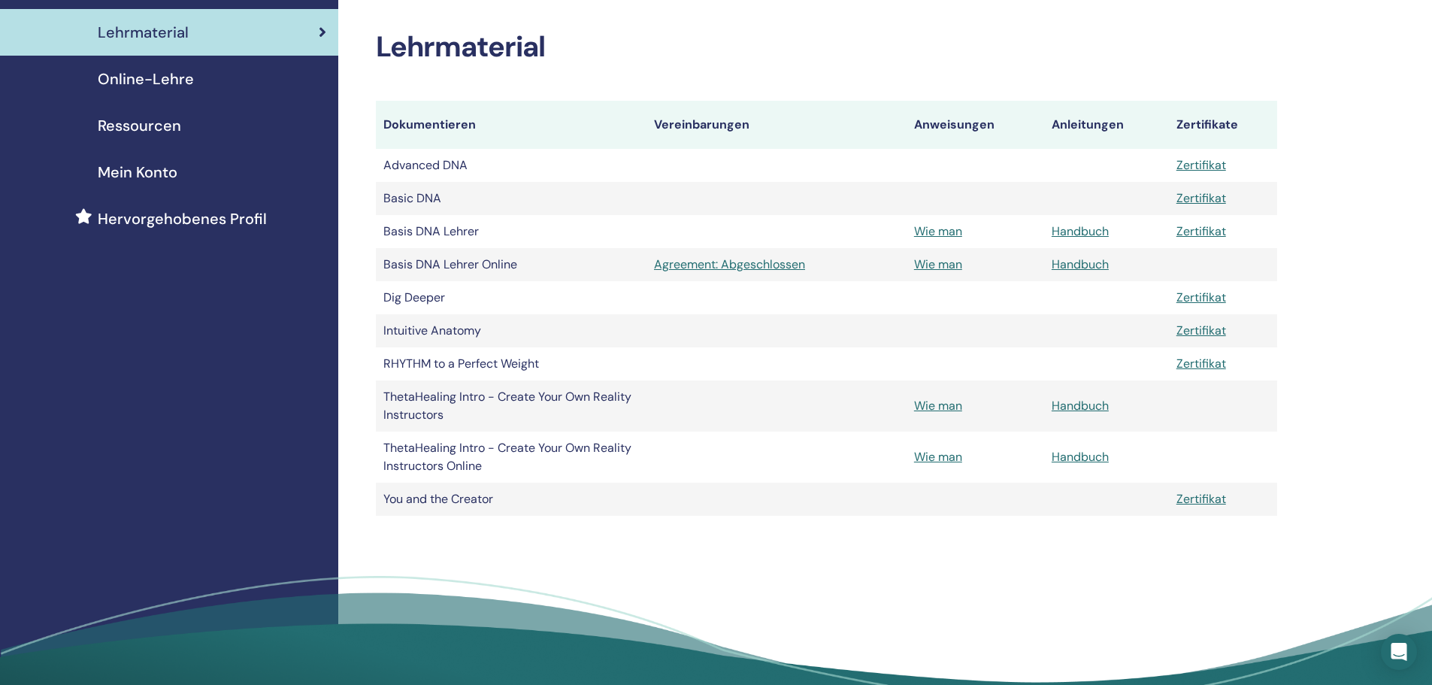
click at [171, 84] on span "Online-Lehre" at bounding box center [146, 79] width 96 height 23
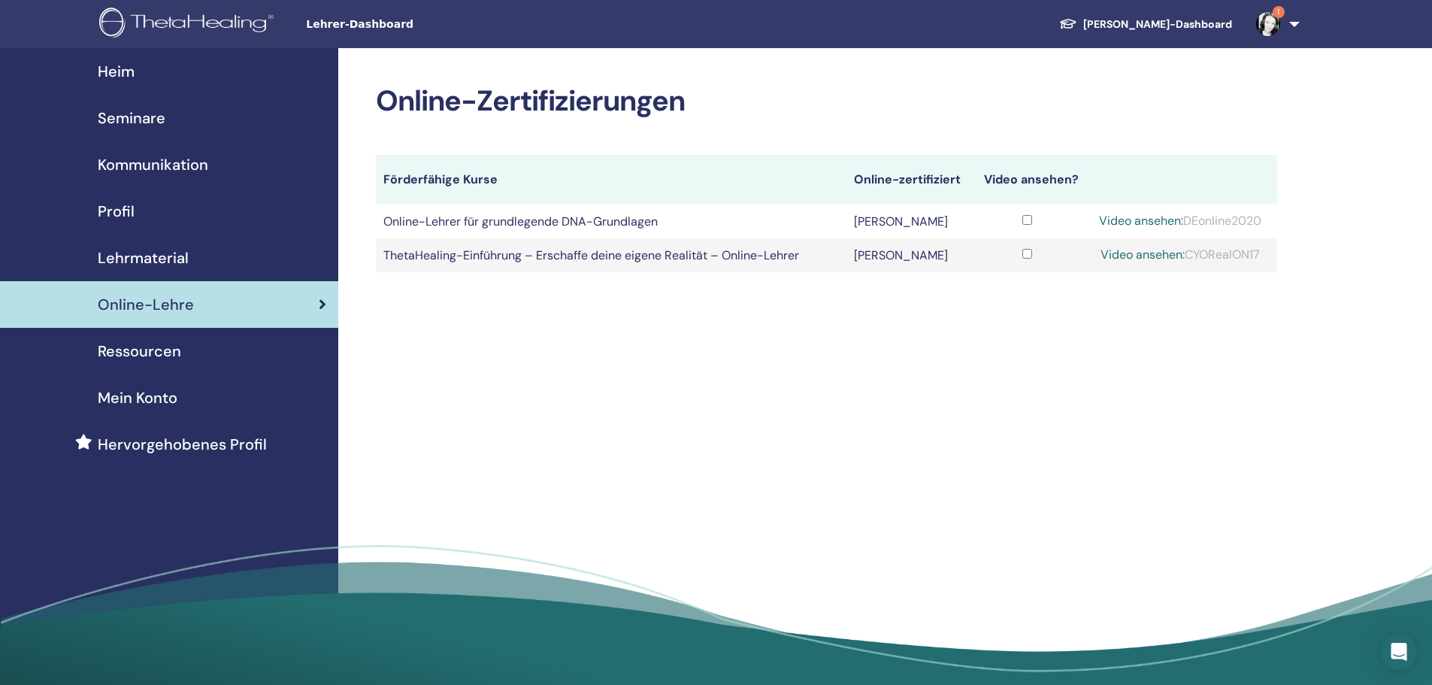
click at [151, 119] on font "Seminare" at bounding box center [132, 118] width 68 height 20
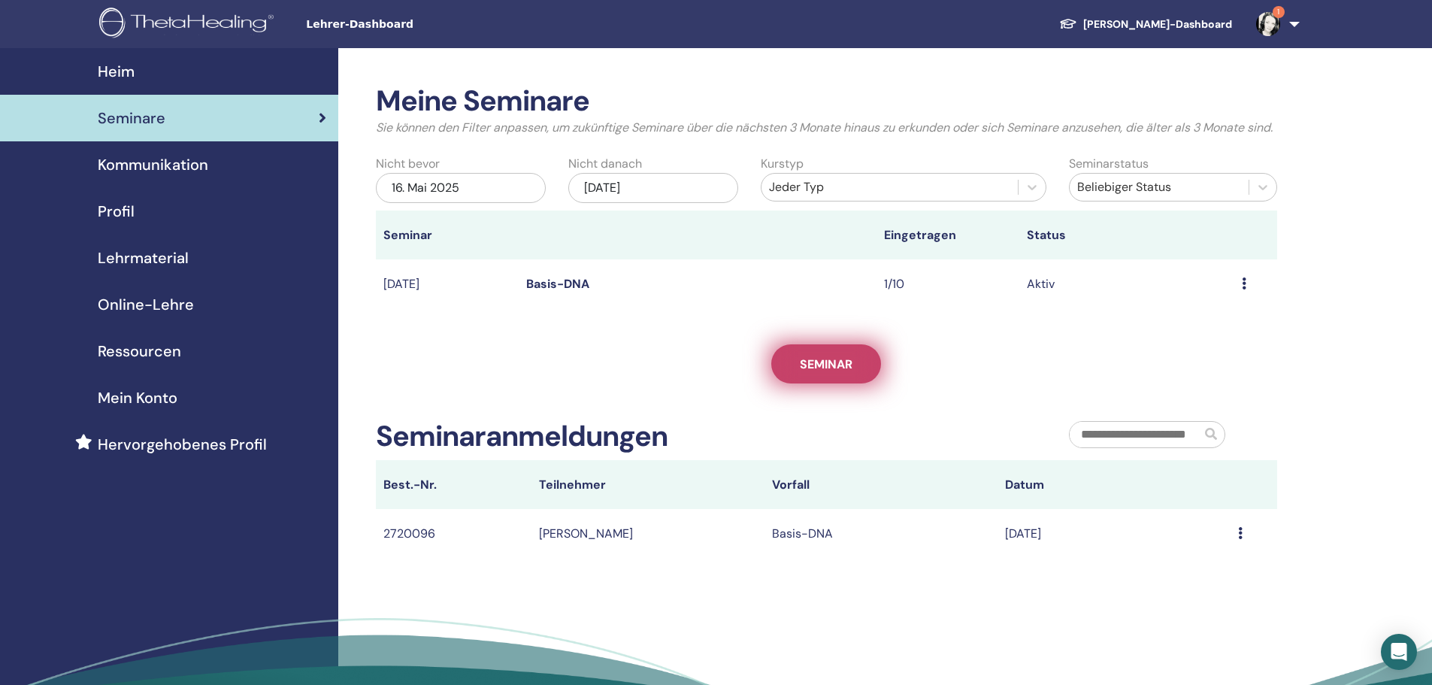
click at [824, 371] on link "Seminar" at bounding box center [826, 363] width 110 height 39
click at [1242, 289] on icon at bounding box center [1244, 283] width 5 height 12
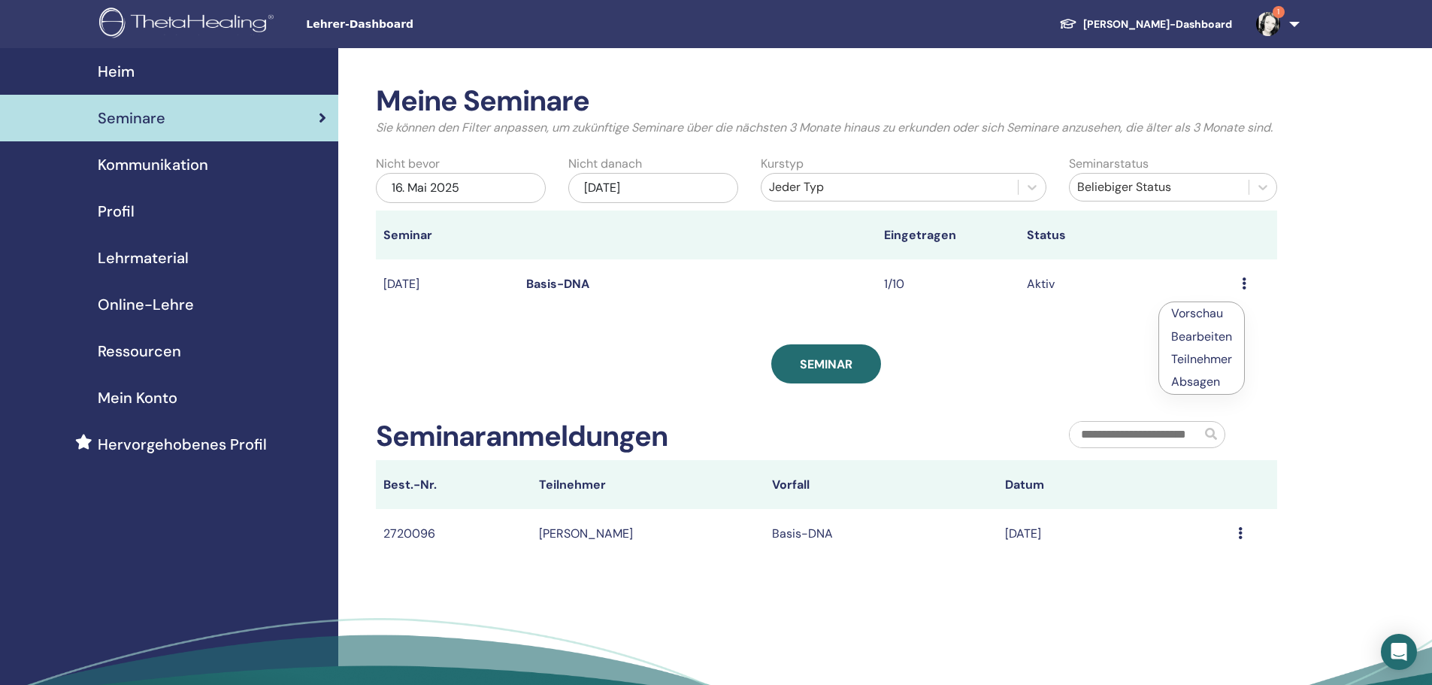
click at [1218, 342] on font "Bearbeiten" at bounding box center [1201, 336] width 61 height 16
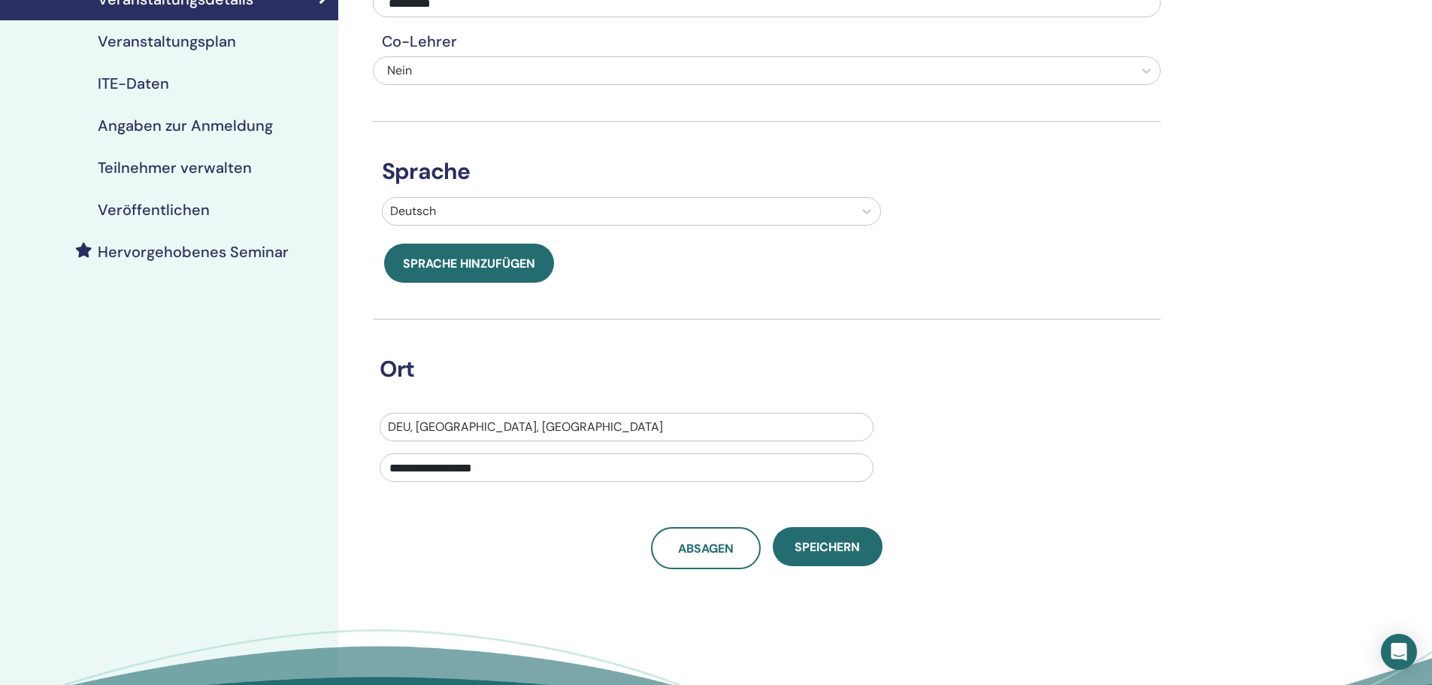
scroll to position [225, 0]
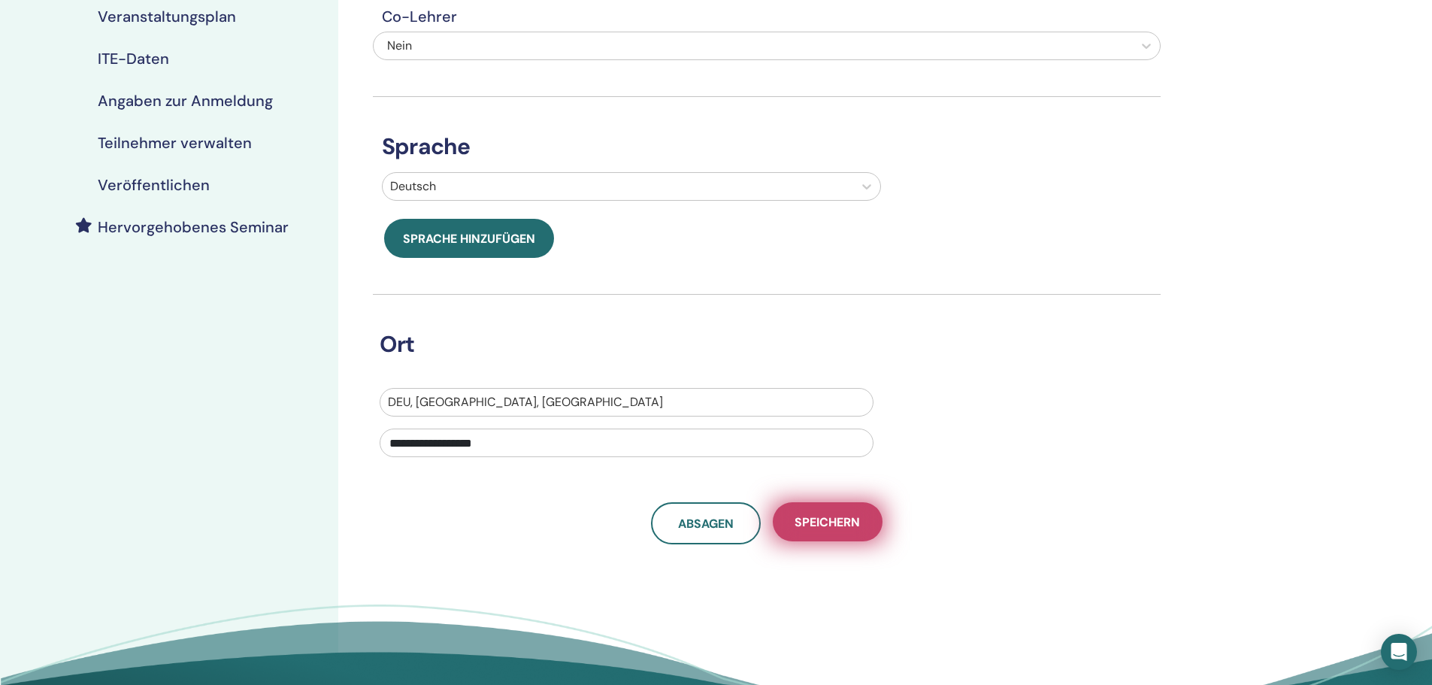
click at [842, 534] on button "Speichern" at bounding box center [828, 521] width 110 height 39
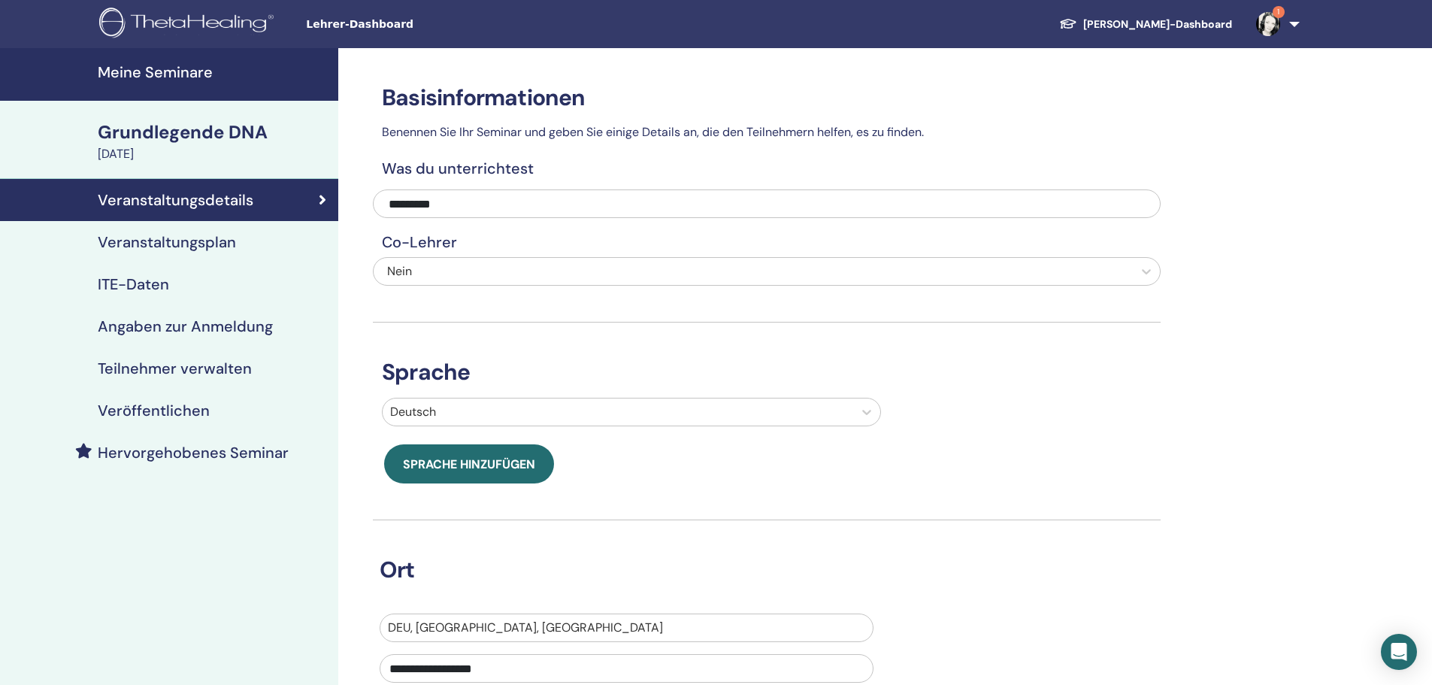
click at [179, 70] on font "Meine Seminare" at bounding box center [155, 72] width 115 height 20
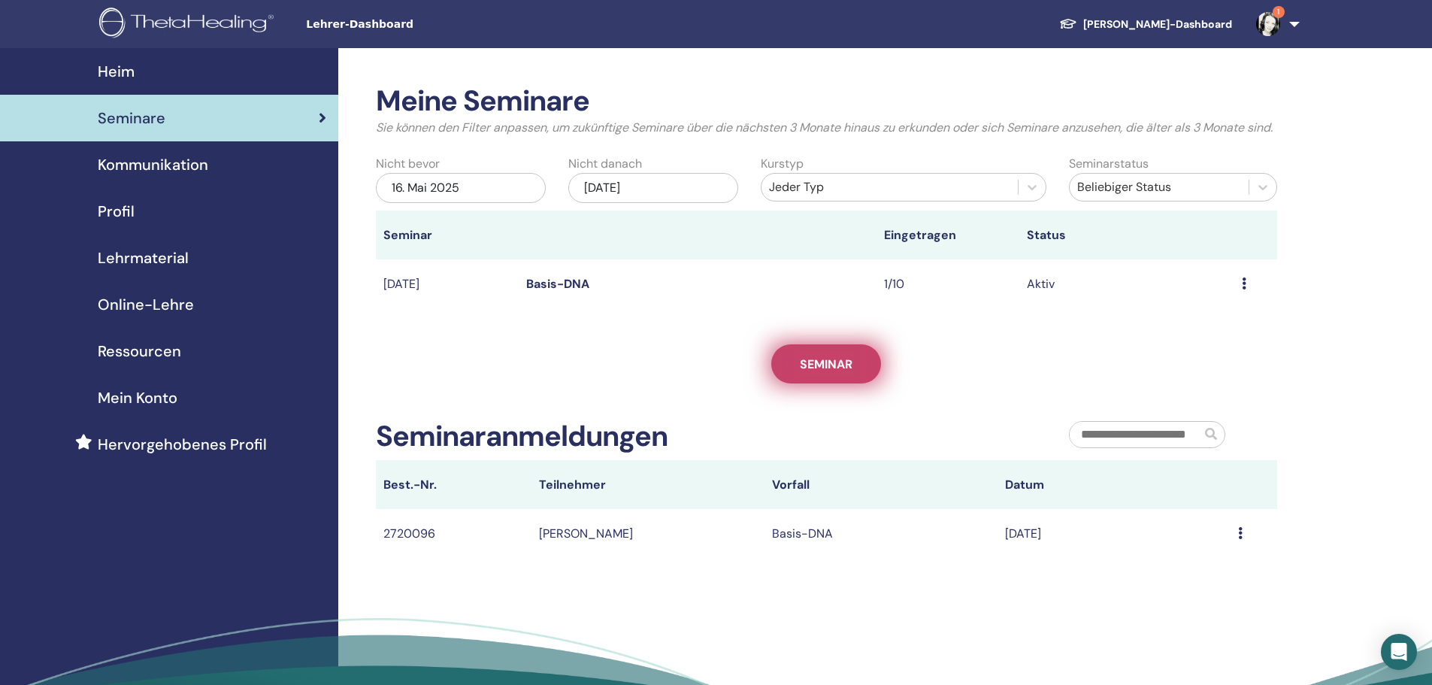
click at [815, 372] on font "Seminar" at bounding box center [826, 364] width 53 height 16
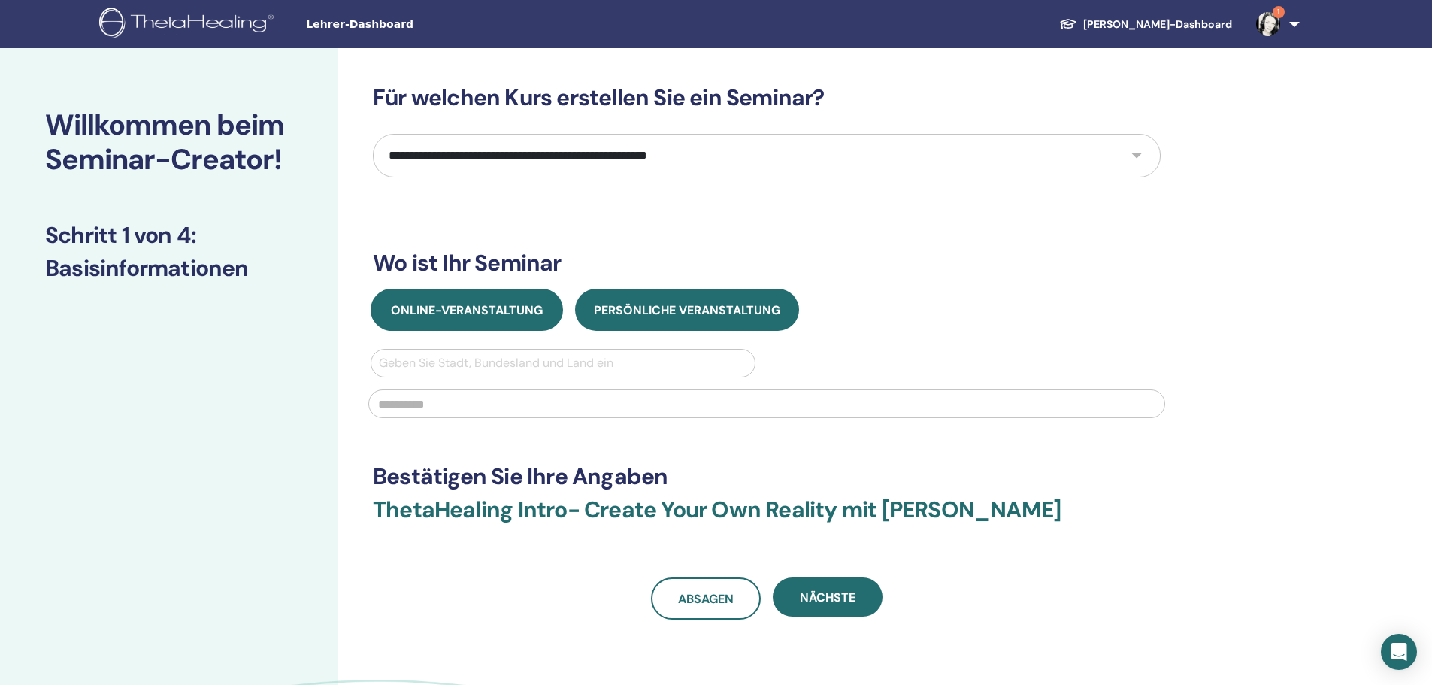
click at [494, 316] on font "Online-Veranstaltung" at bounding box center [467, 310] width 152 height 16
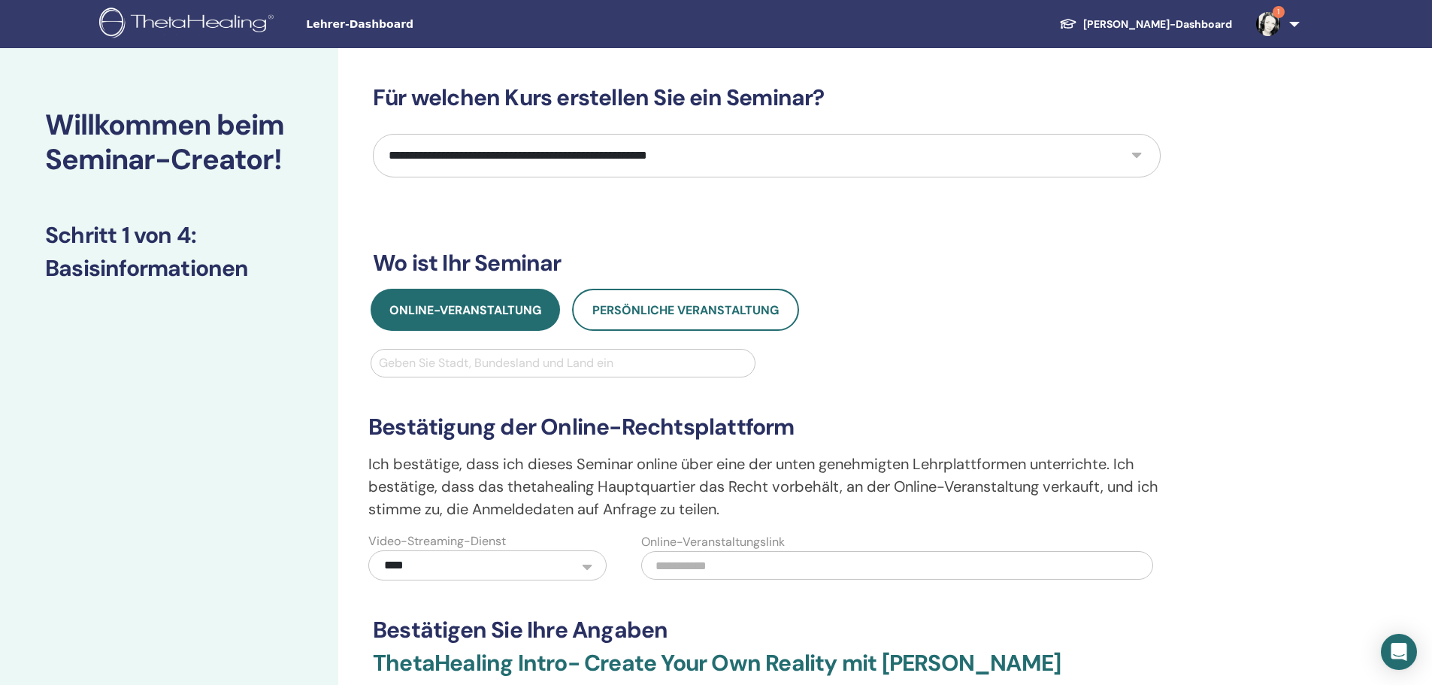
click at [502, 358] on div at bounding box center [563, 362] width 368 height 21
click at [570, 361] on div at bounding box center [563, 362] width 368 height 21
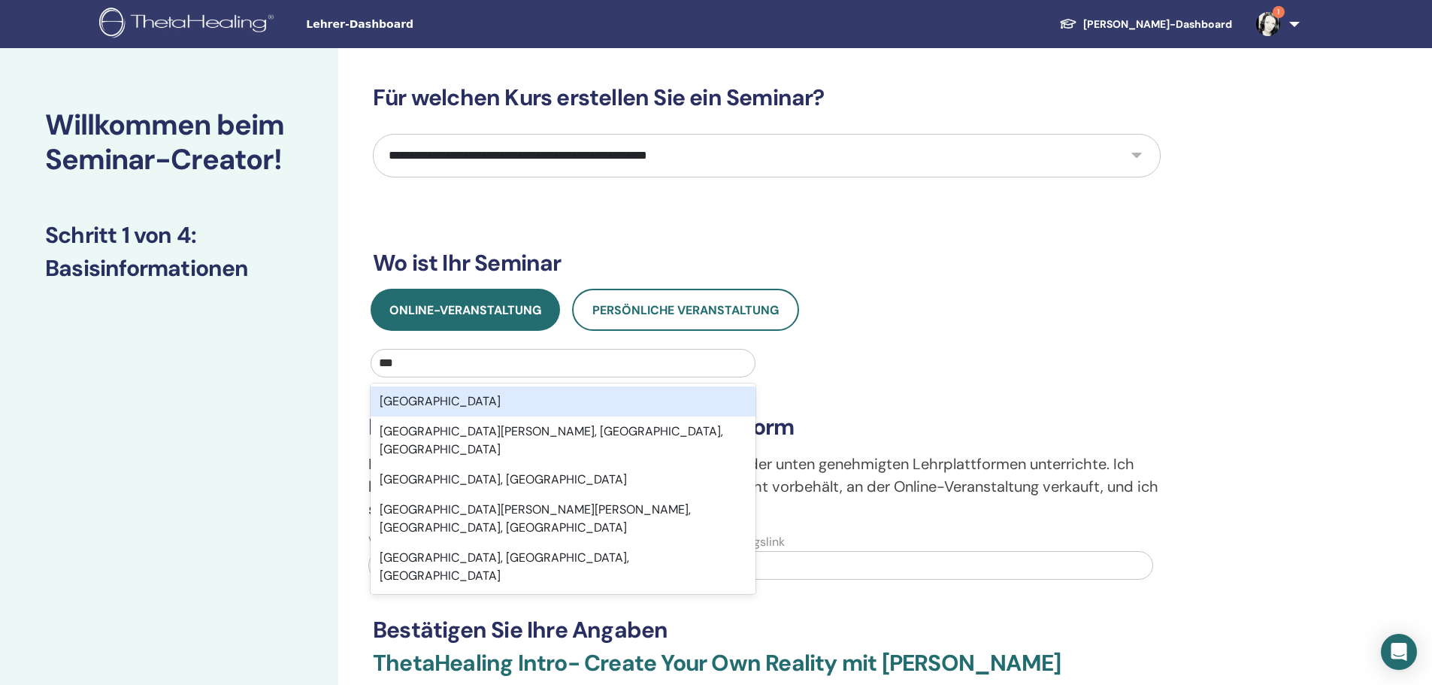
type input "***"
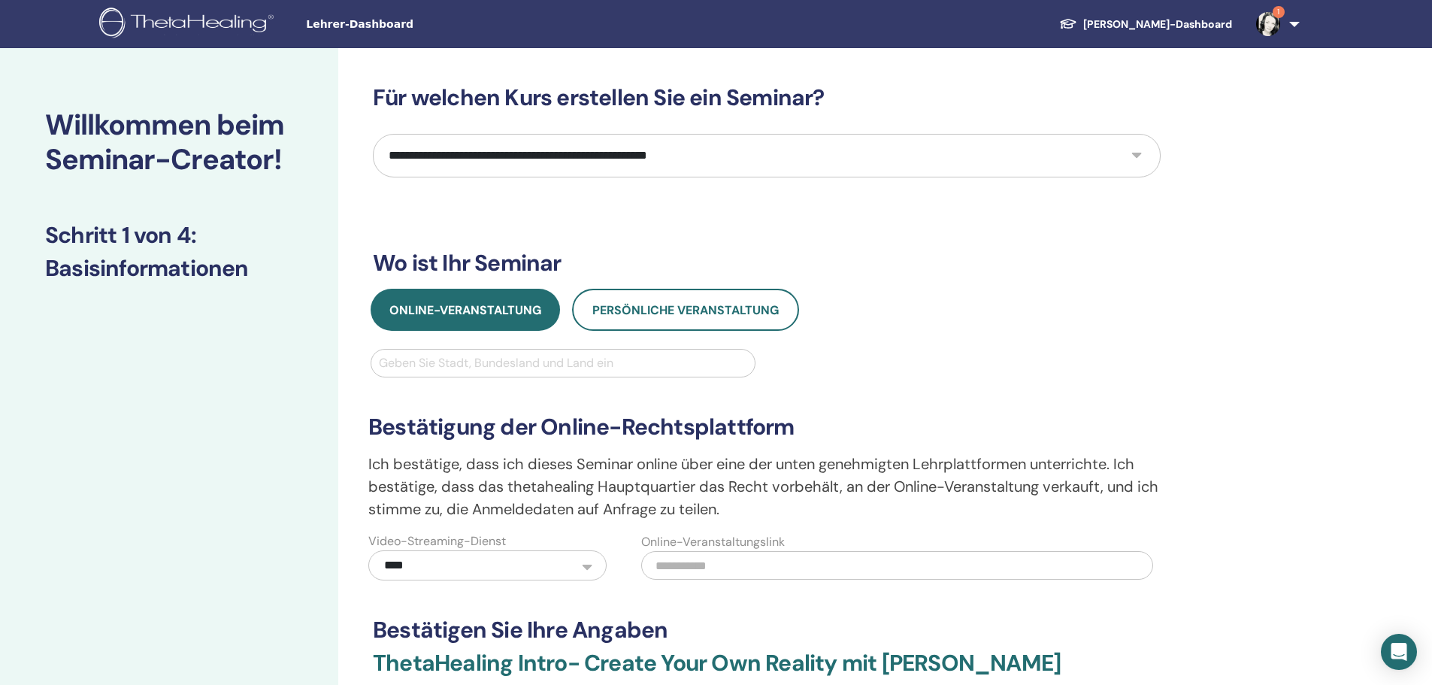
click at [908, 161] on select "**********" at bounding box center [767, 156] width 788 height 44
select select "*"
click at [373, 134] on select "**********" at bounding box center [767, 156] width 788 height 44
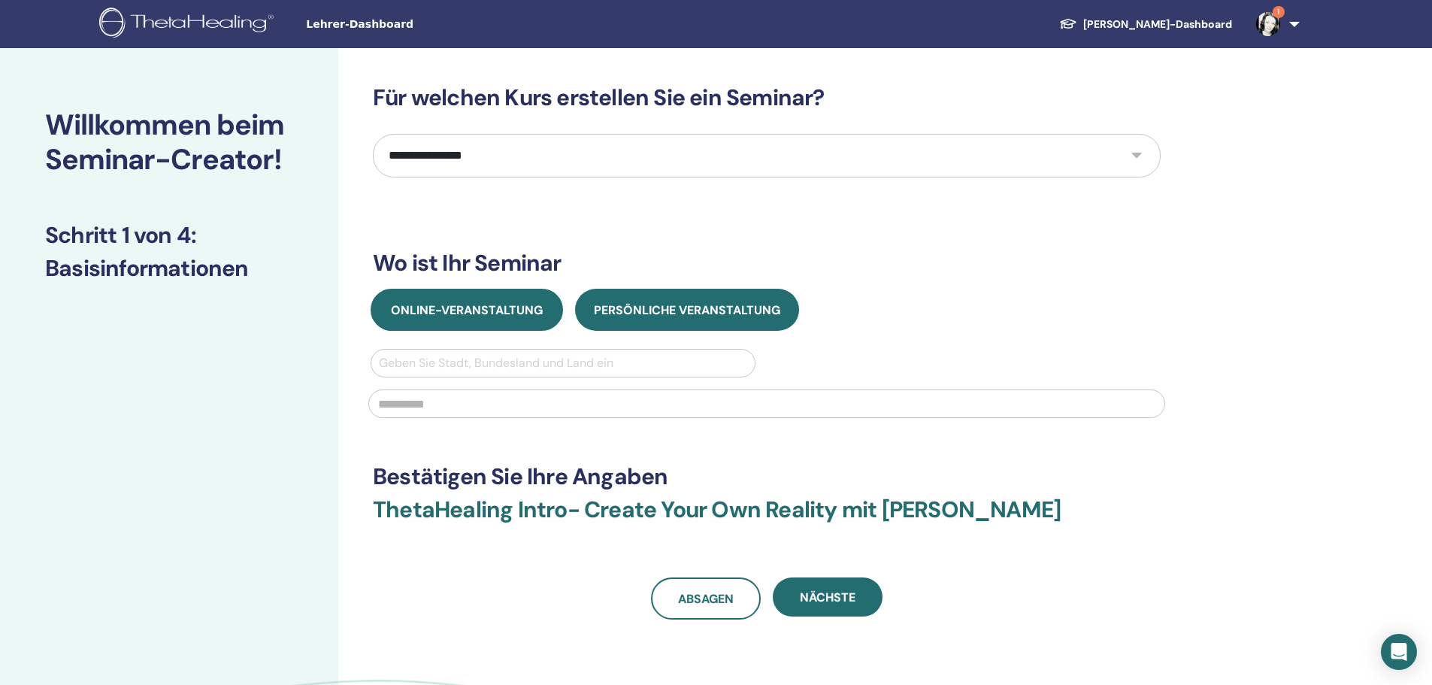
click at [497, 314] on font "Online-Veranstaltung" at bounding box center [467, 310] width 152 height 16
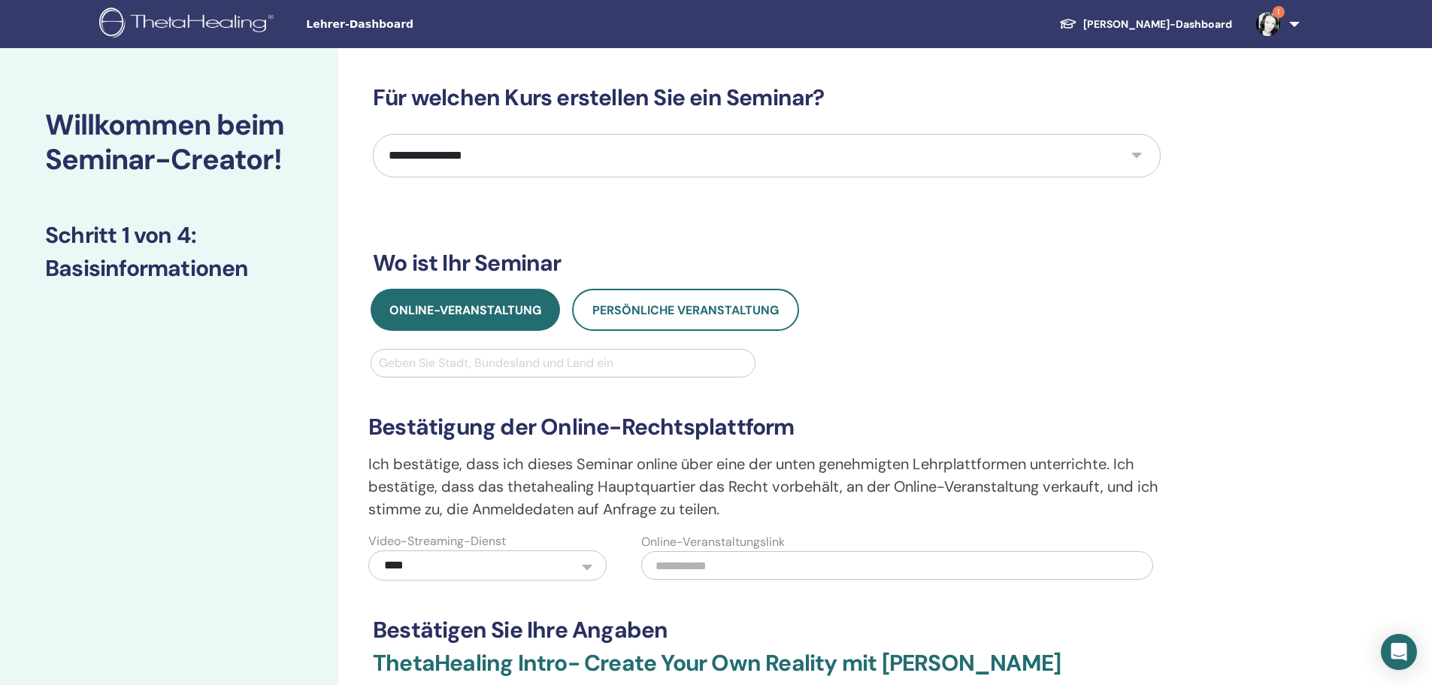
click at [511, 361] on div at bounding box center [563, 362] width 368 height 21
type input "********"
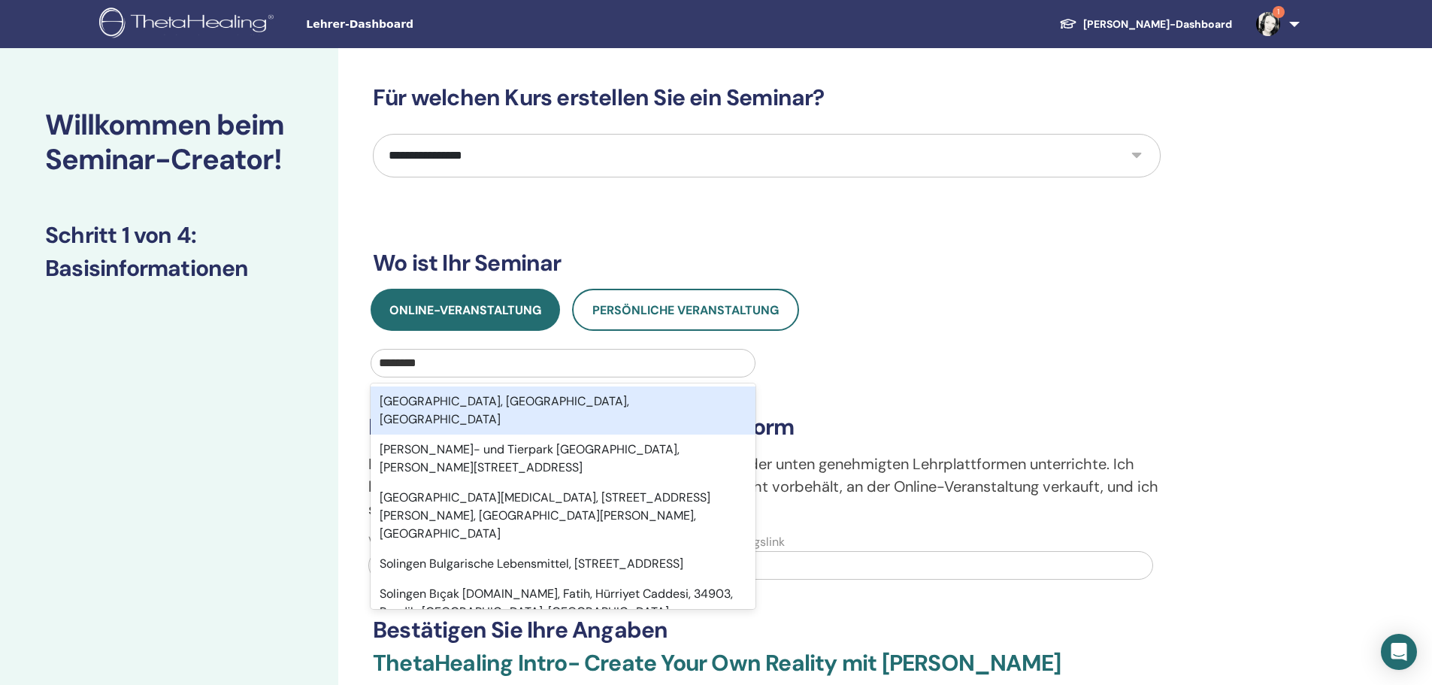
click at [517, 404] on font "[GEOGRAPHIC_DATA], [GEOGRAPHIC_DATA], [GEOGRAPHIC_DATA]" at bounding box center [505, 410] width 250 height 34
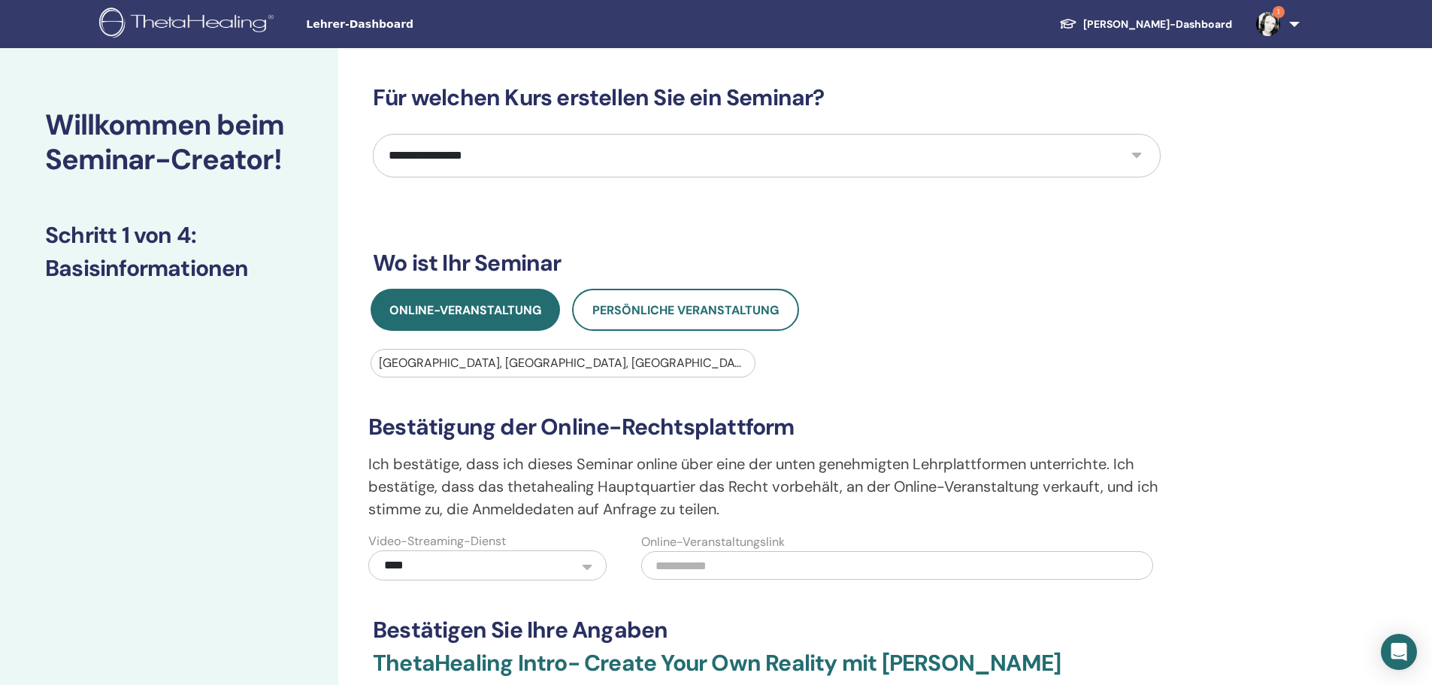
click at [1285, 27] on span "1" at bounding box center [1268, 23] width 36 height 12
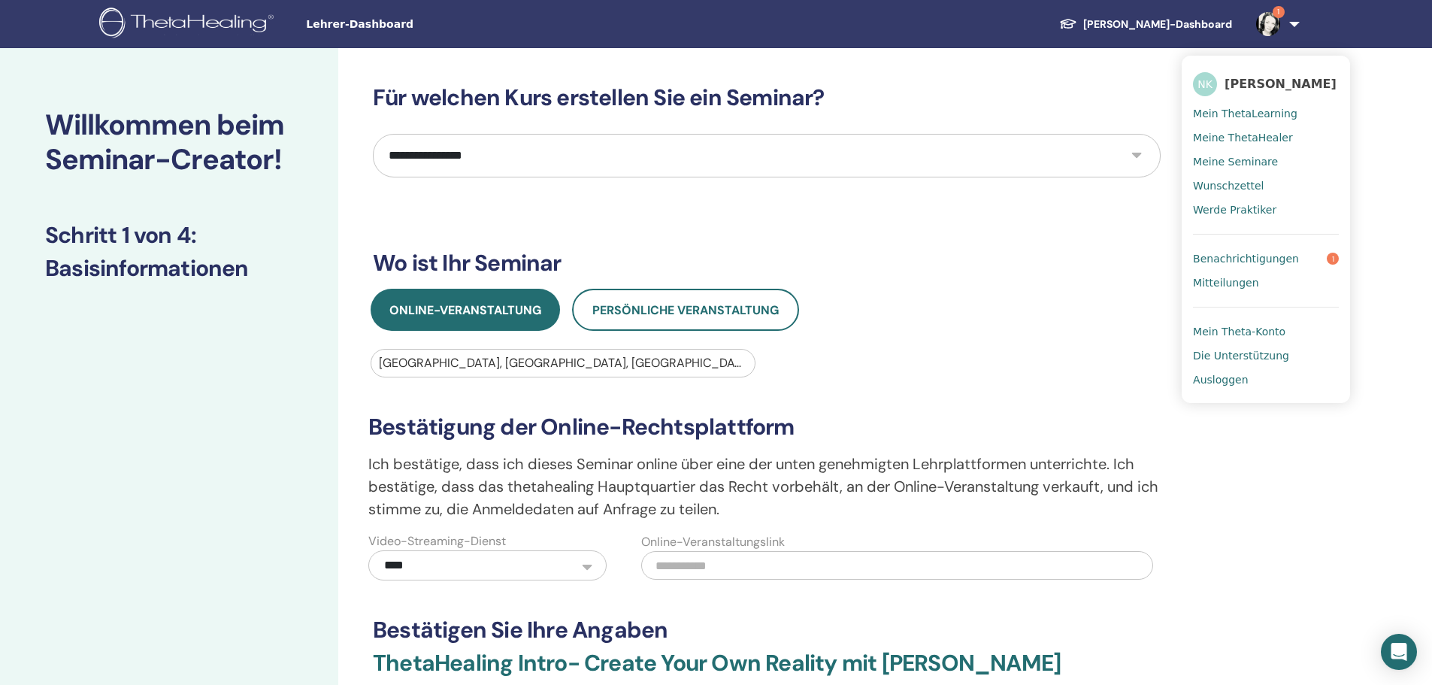
click at [1211, 259] on font "Benachrichtigungen" at bounding box center [1246, 259] width 106 height 12
